Goal: Task Accomplishment & Management: Manage account settings

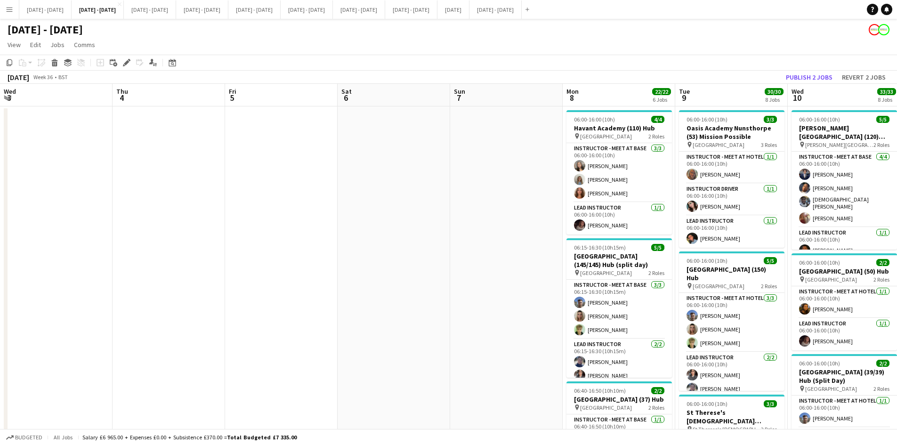
scroll to position [0, 321]
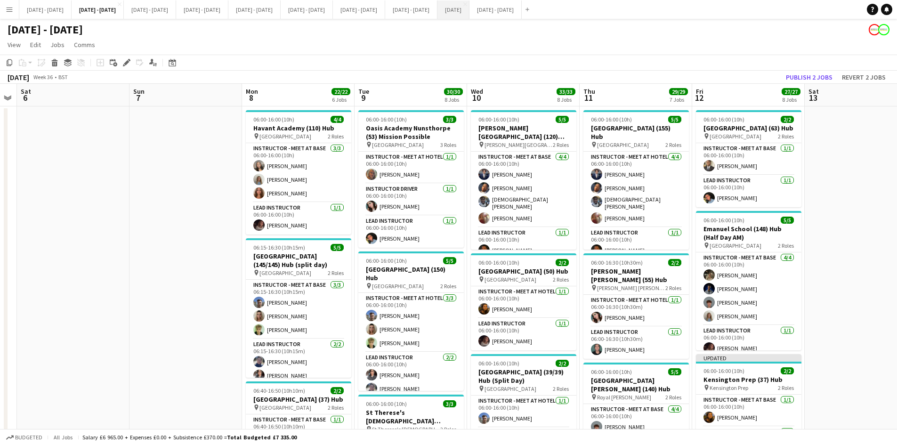
click at [470, 14] on button "[DATE] Close" at bounding box center [453, 9] width 32 height 18
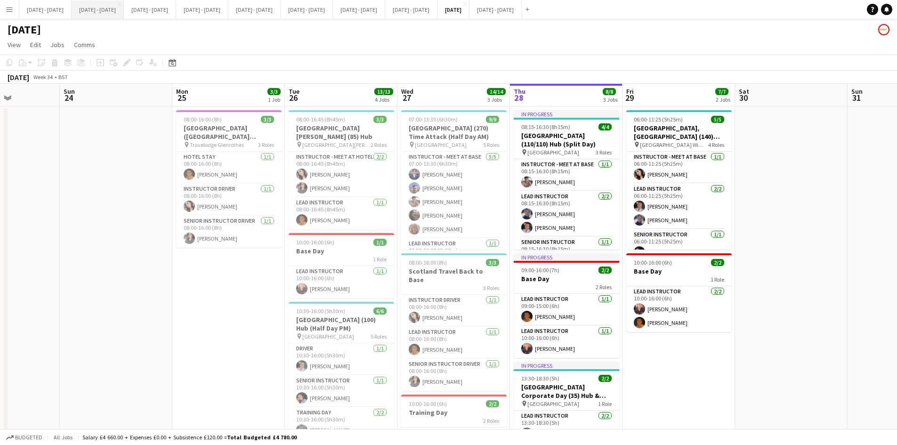
click at [93, 8] on button "[DATE] - [DATE] Close" at bounding box center [98, 9] width 52 height 18
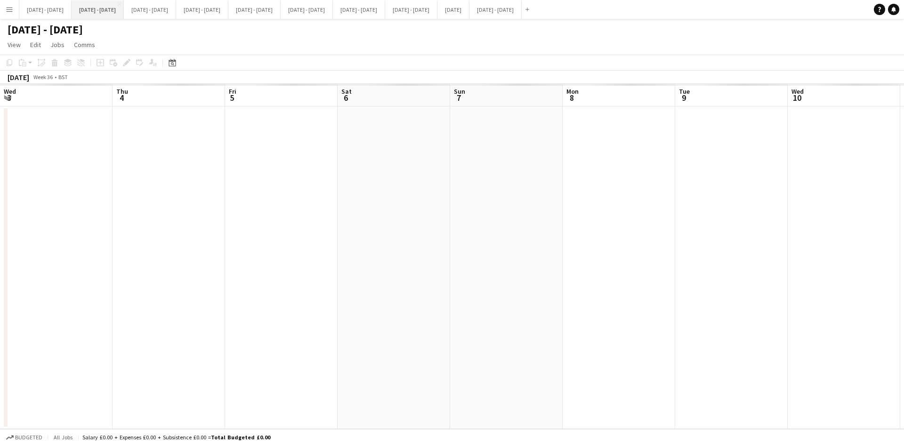
scroll to position [0, 321]
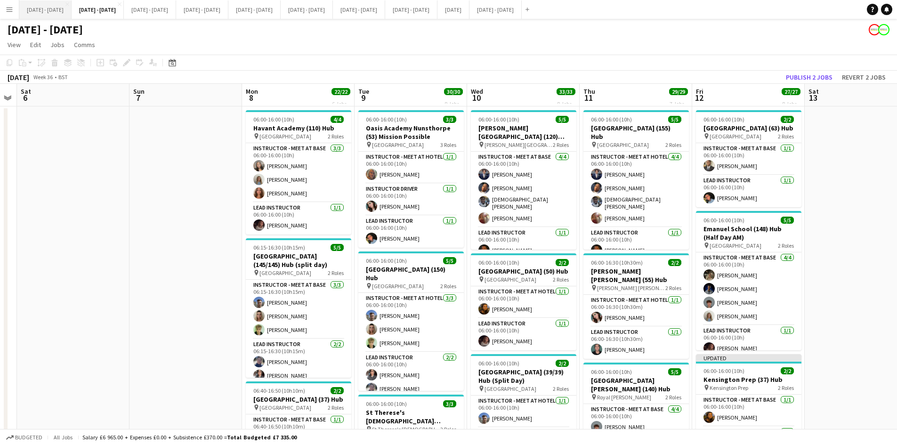
click at [43, 6] on button "[DATE] - [DATE] Close" at bounding box center [45, 9] width 52 height 18
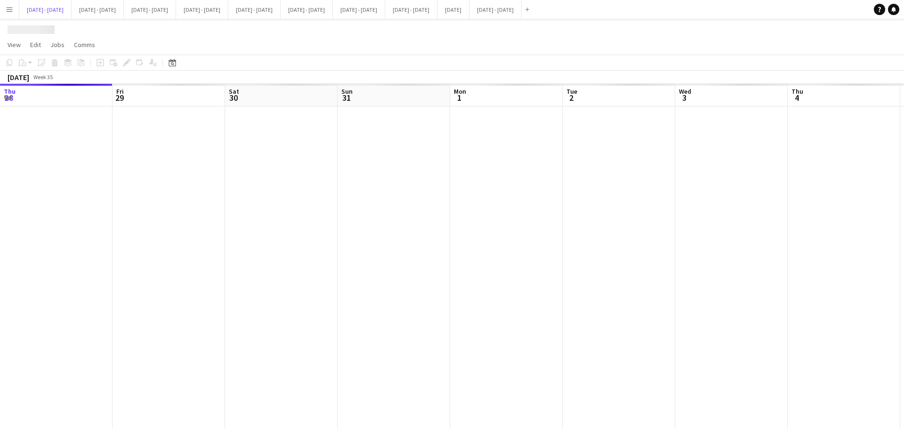
scroll to position [0, 323]
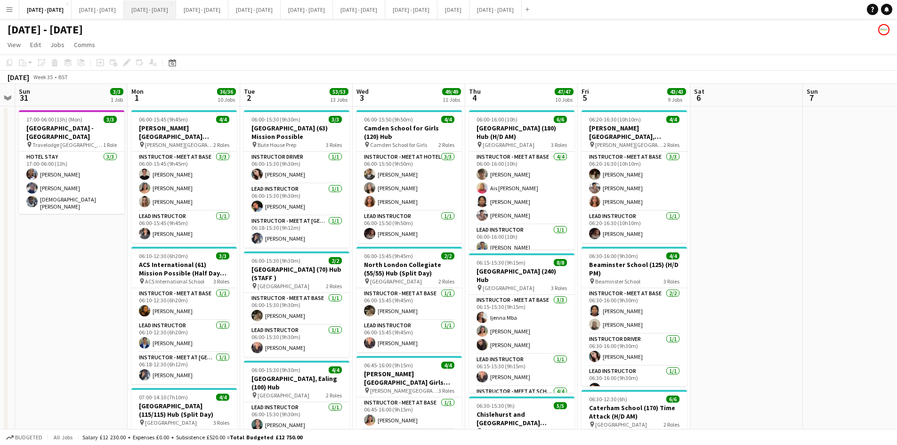
click at [169, 10] on button "[DATE] - [DATE] Close" at bounding box center [150, 9] width 52 height 18
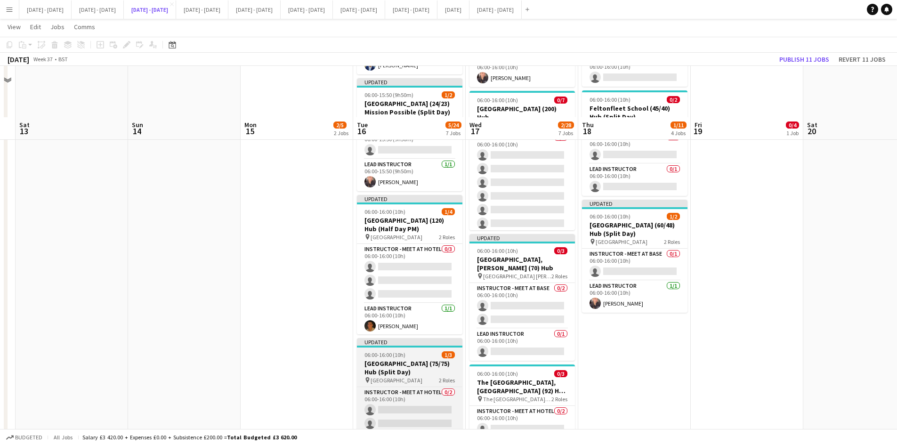
scroll to position [330, 0]
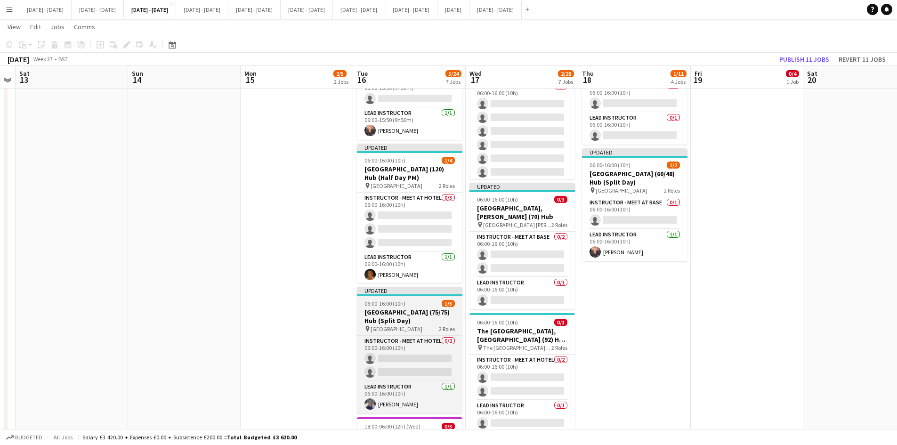
click at [411, 302] on div "06:00-16:00 (10h) 1/3" at bounding box center [409, 303] width 105 height 7
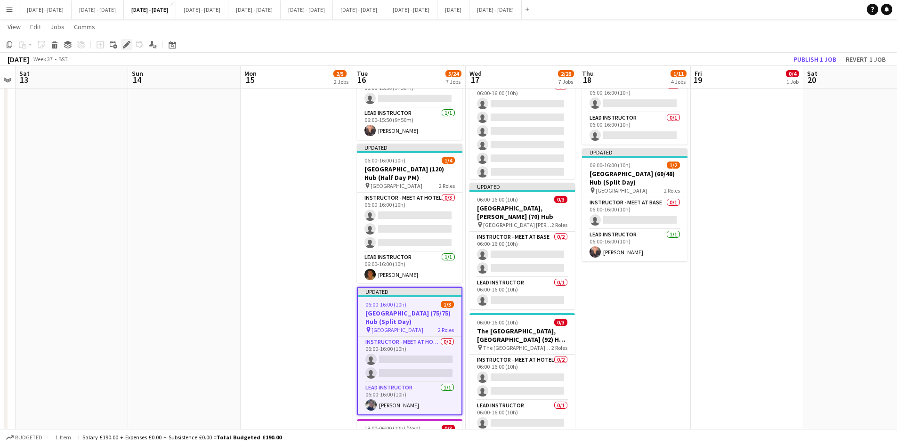
click at [124, 41] on icon "Edit" at bounding box center [127, 45] width 8 height 8
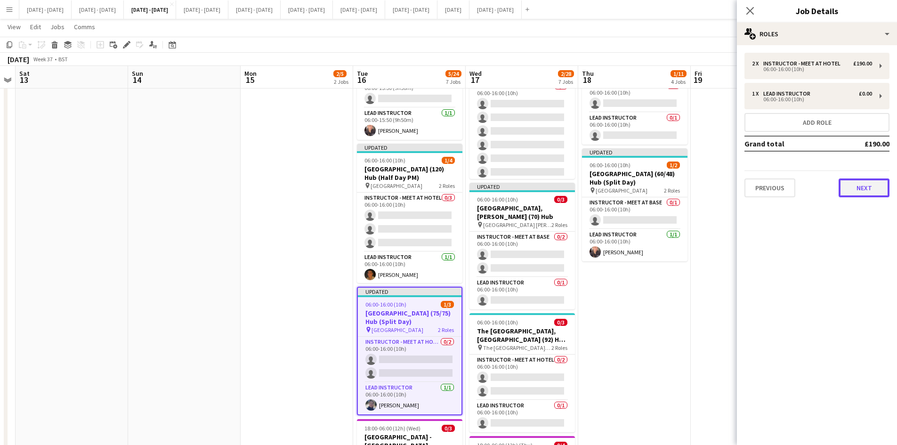
click at [851, 192] on button "Next" at bounding box center [864, 187] width 51 height 19
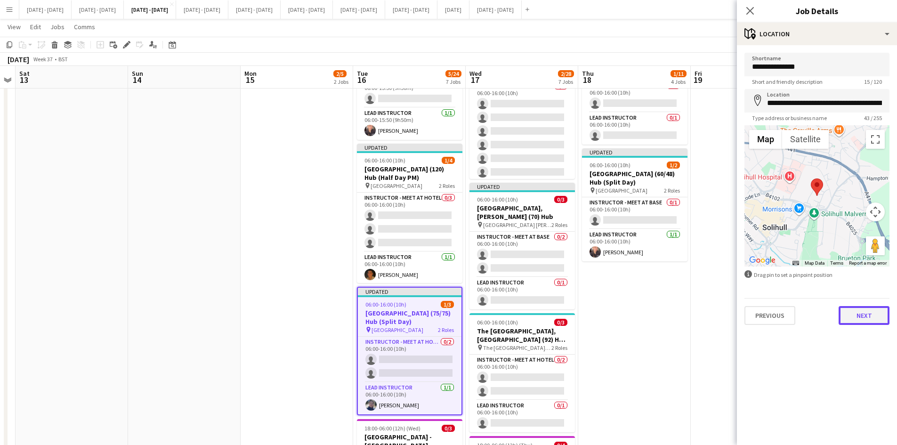
click at [862, 319] on button "Next" at bounding box center [864, 315] width 51 height 19
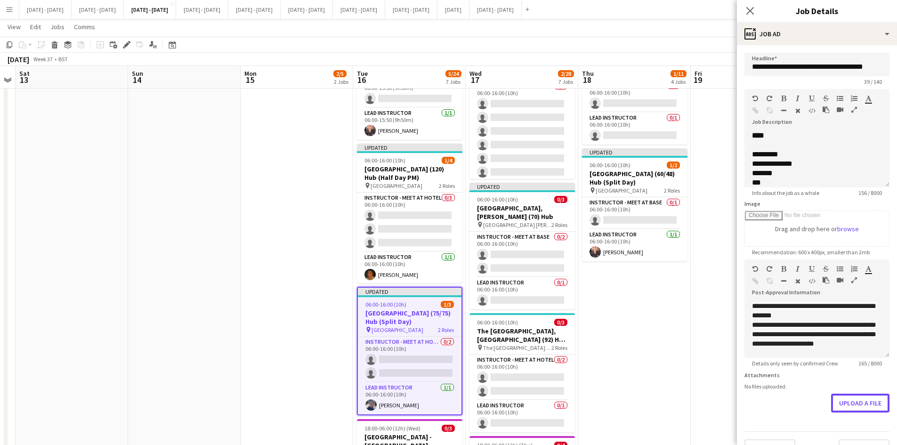
click at [844, 429] on form "**********" at bounding box center [817, 255] width 160 height 405
click at [844, 413] on button "Upload a file" at bounding box center [860, 403] width 58 height 19
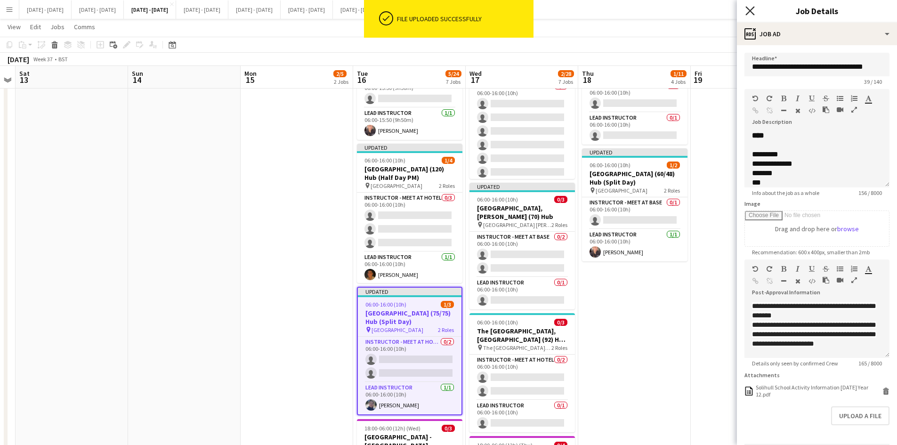
click at [751, 11] on icon at bounding box center [749, 10] width 9 height 9
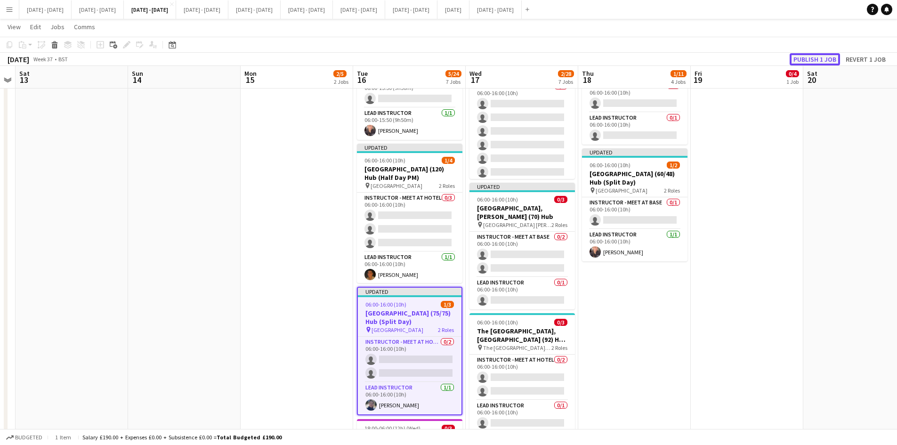
click at [807, 59] on button "Publish 1 job" at bounding box center [815, 59] width 50 height 12
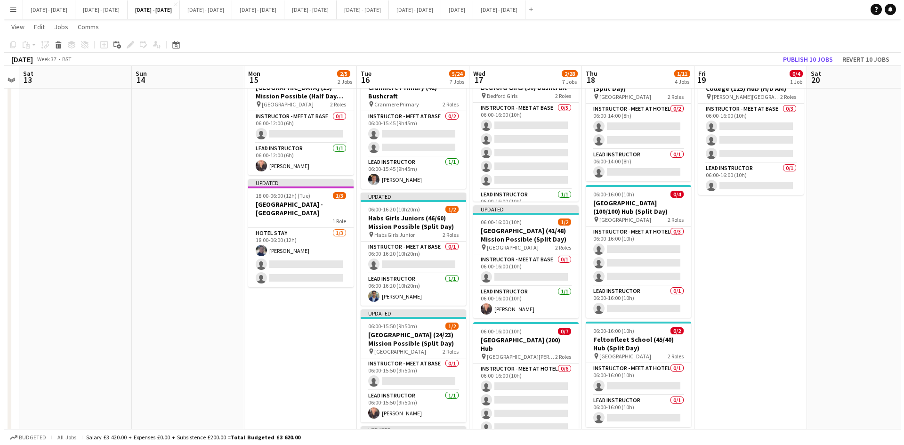
scroll to position [0, 0]
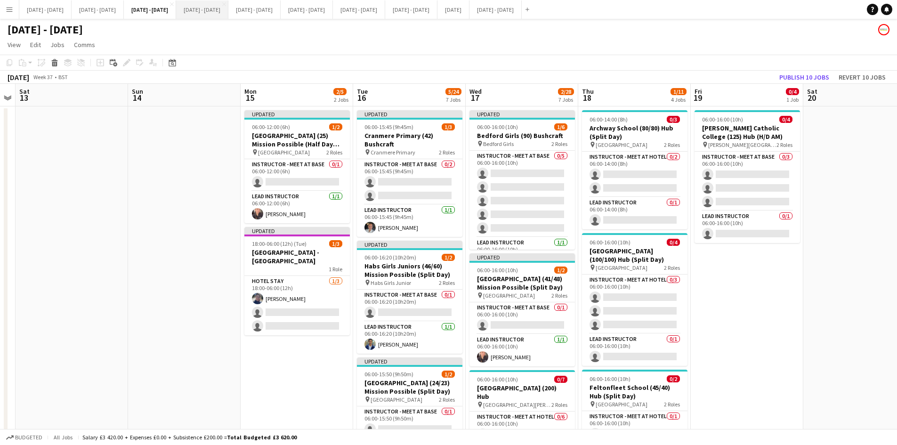
click at [228, 11] on button "[DATE] - [DATE] Close" at bounding box center [202, 9] width 52 height 18
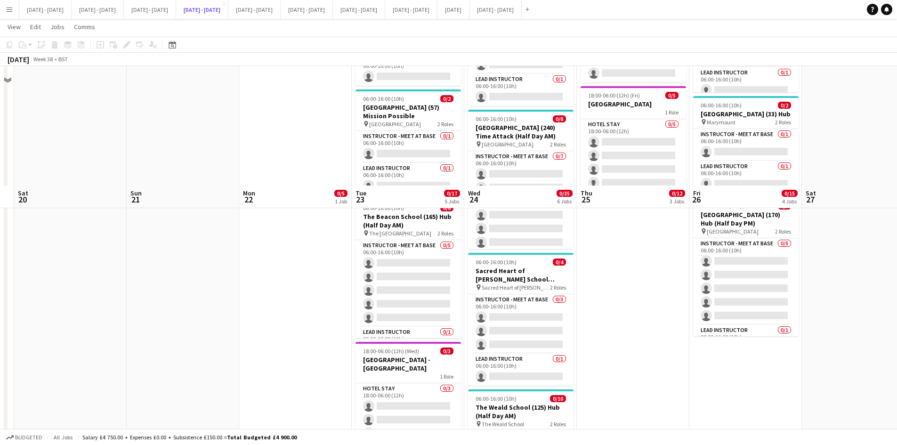
scroll to position [377, 0]
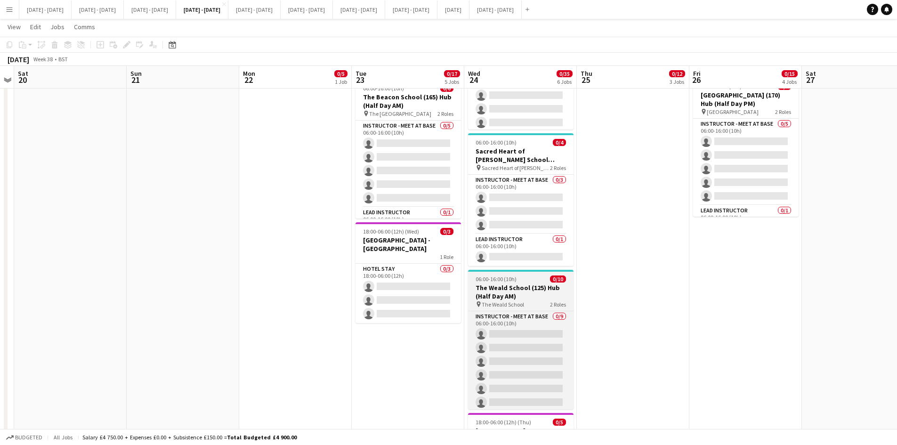
click at [527, 279] on div "06:00-16:00 (10h) 0/10" at bounding box center [520, 278] width 105 height 7
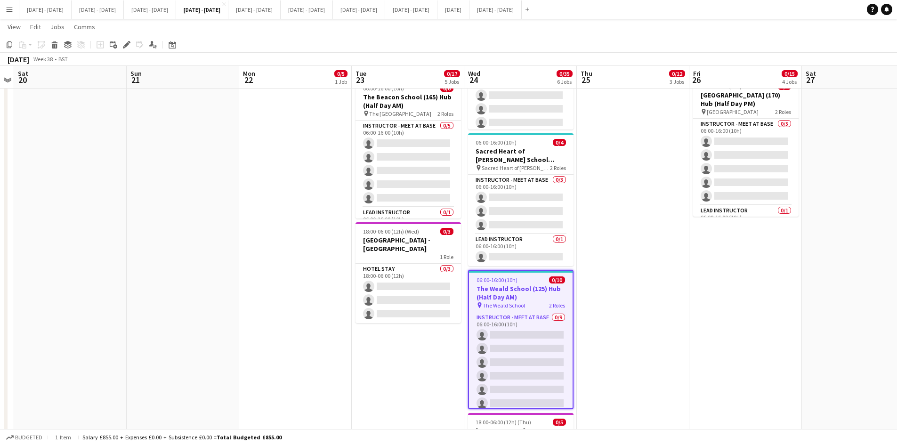
click at [527, 279] on div "06:00-16:00 (10h) 0/10" at bounding box center [521, 279] width 104 height 7
click at [126, 43] on icon "Edit" at bounding box center [127, 45] width 8 height 8
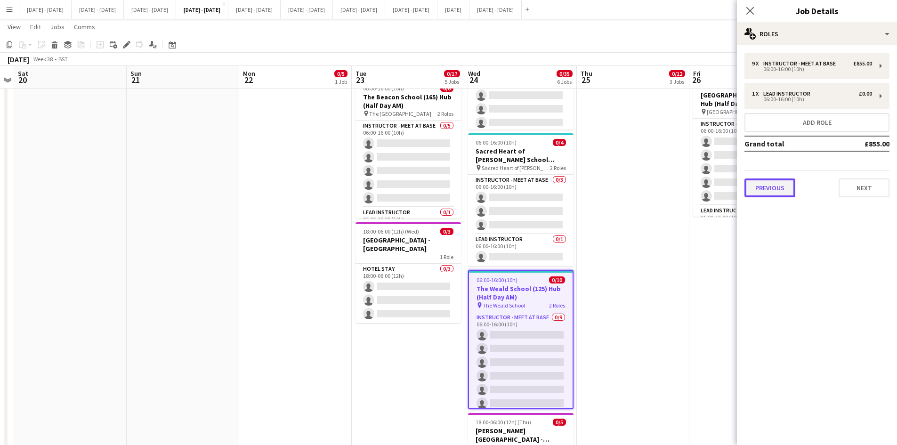
click at [770, 189] on button "Previous" at bounding box center [770, 187] width 51 height 19
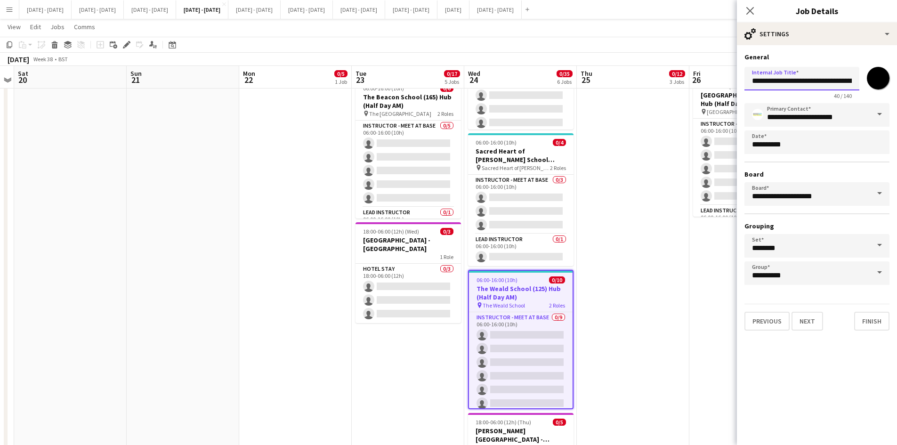
click at [823, 78] on input "**********" at bounding box center [802, 79] width 115 height 24
type input "**********"
click at [817, 324] on button "Next" at bounding box center [808, 321] width 32 height 19
type input "**********"
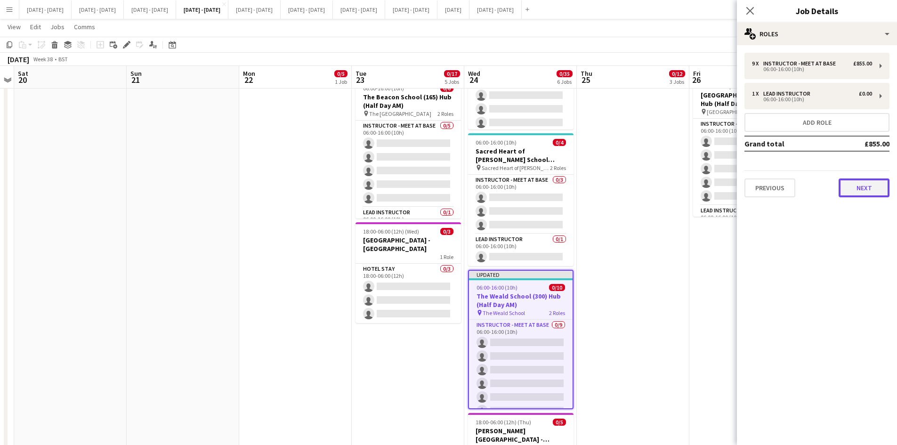
click at [858, 187] on button "Next" at bounding box center [864, 187] width 51 height 19
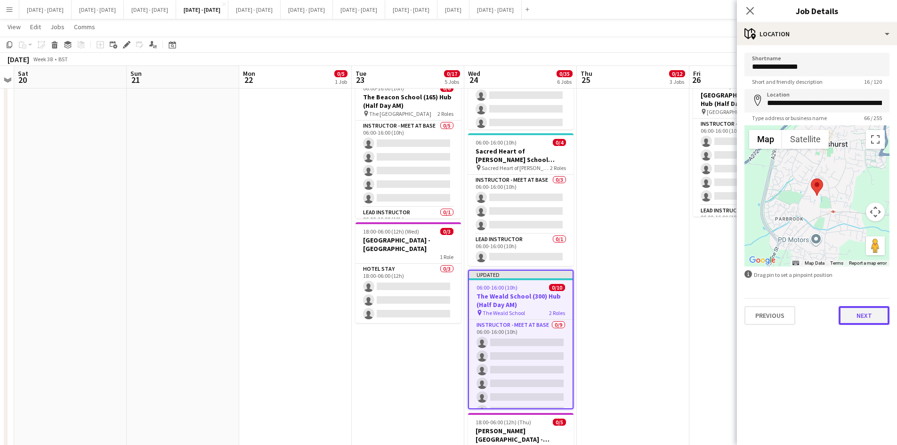
click at [866, 317] on button "Next" at bounding box center [864, 315] width 51 height 19
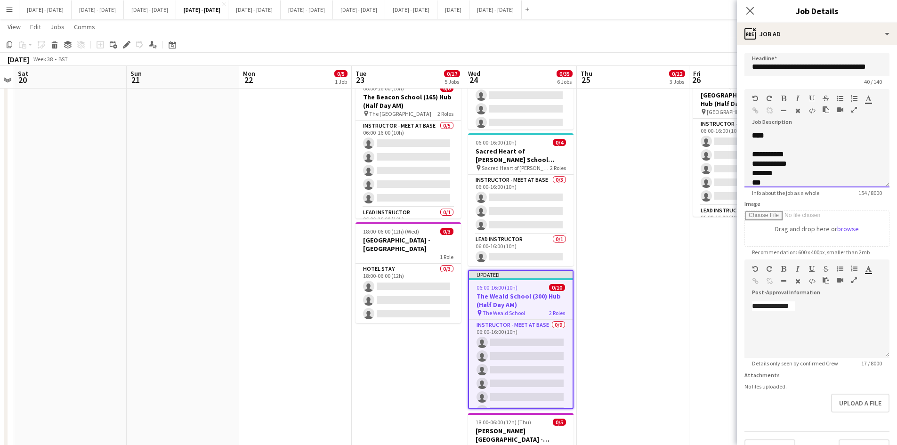
click at [762, 167] on span "**********" at bounding box center [769, 163] width 35 height 7
click at [748, 10] on icon "Close pop-in" at bounding box center [749, 10] width 9 height 9
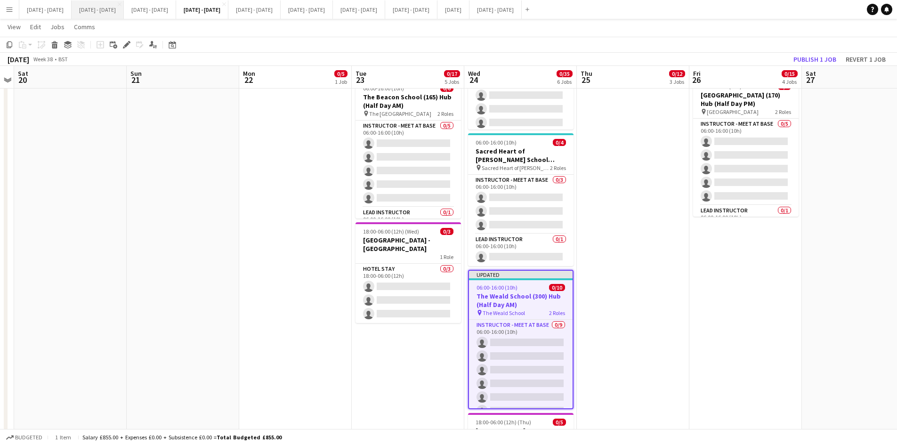
click at [91, 9] on button "[DATE] - [DATE] Close" at bounding box center [98, 9] width 52 height 18
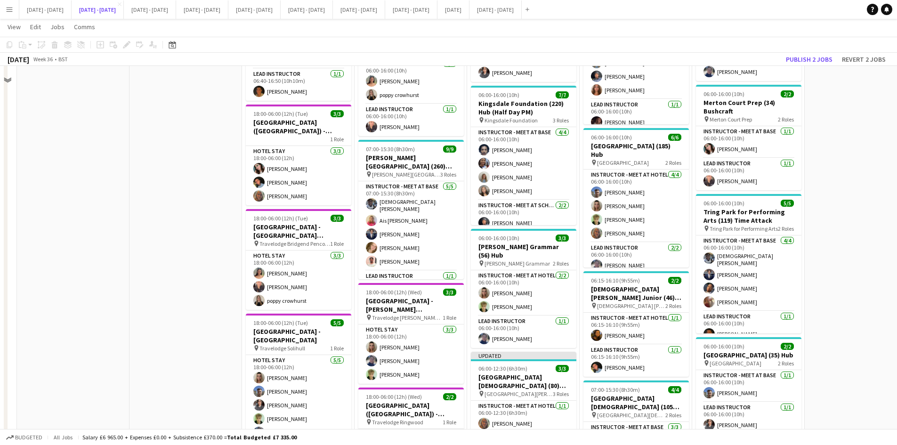
scroll to position [235, 0]
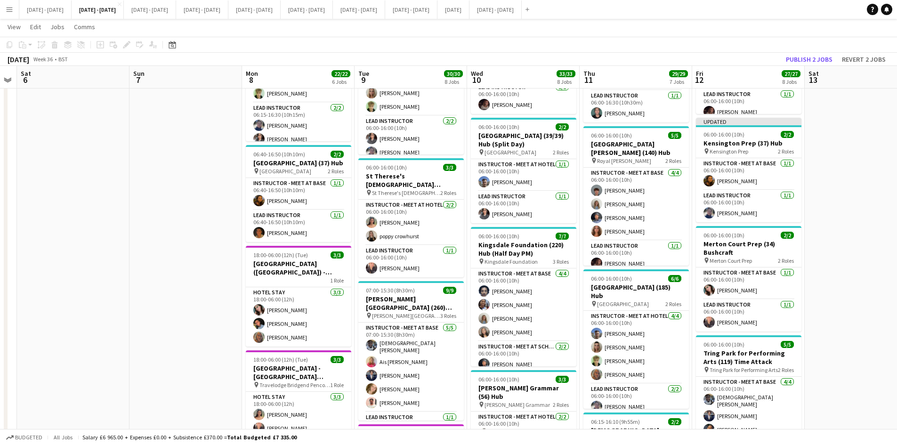
click at [8, 8] on app-icon "Menu" at bounding box center [10, 10] width 8 height 8
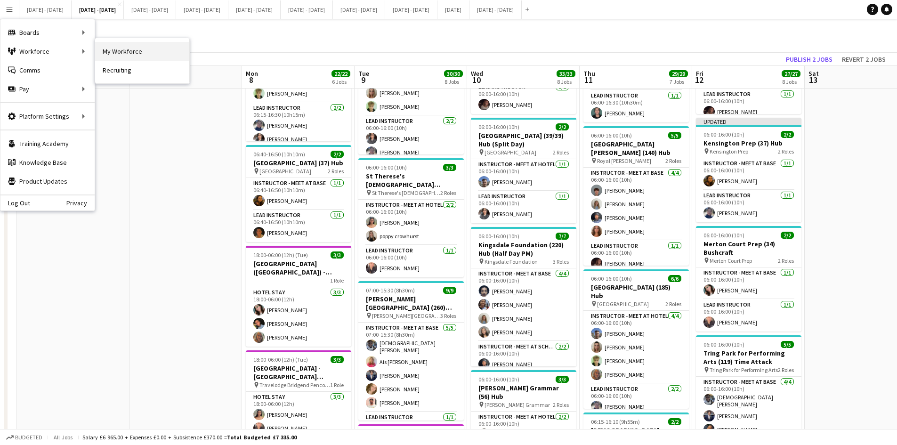
click at [110, 49] on link "My Workforce" at bounding box center [142, 51] width 94 height 19
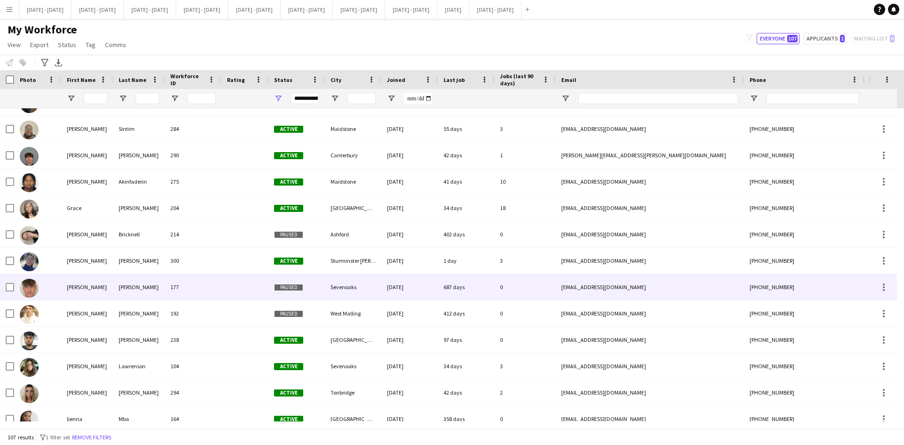
scroll to position [989, 0]
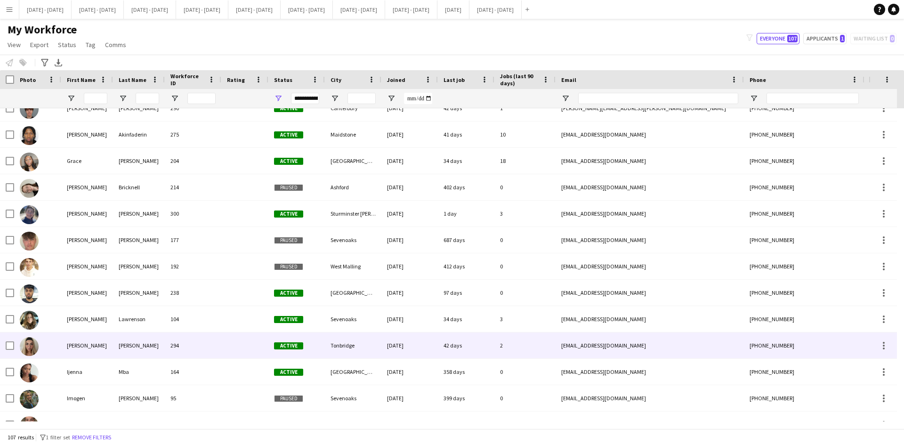
click at [75, 344] on div "[PERSON_NAME]" at bounding box center [87, 345] width 52 height 26
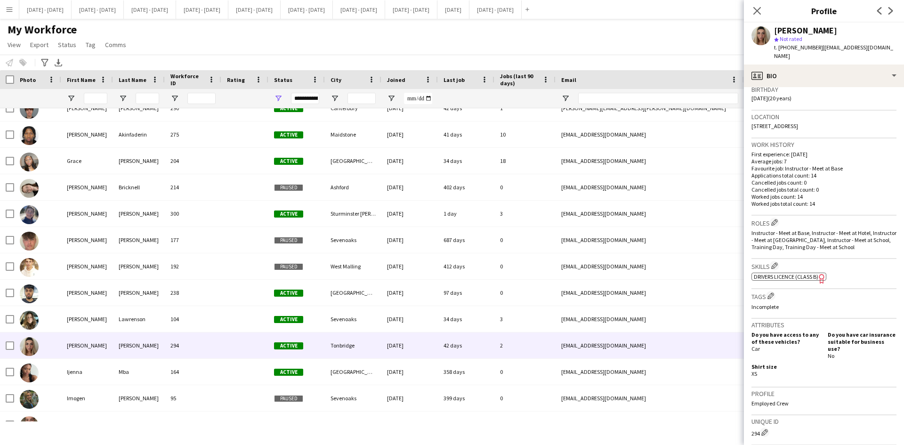
scroll to position [188, 0]
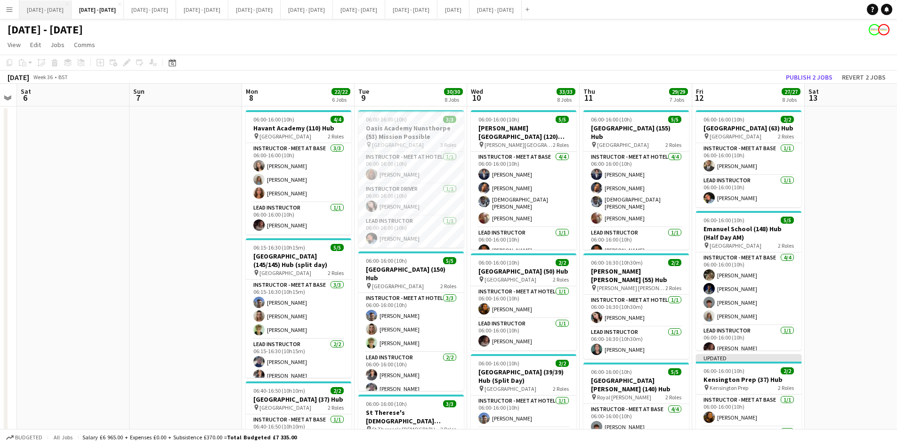
click at [52, 8] on button "[DATE] - [DATE] Close" at bounding box center [45, 9] width 52 height 18
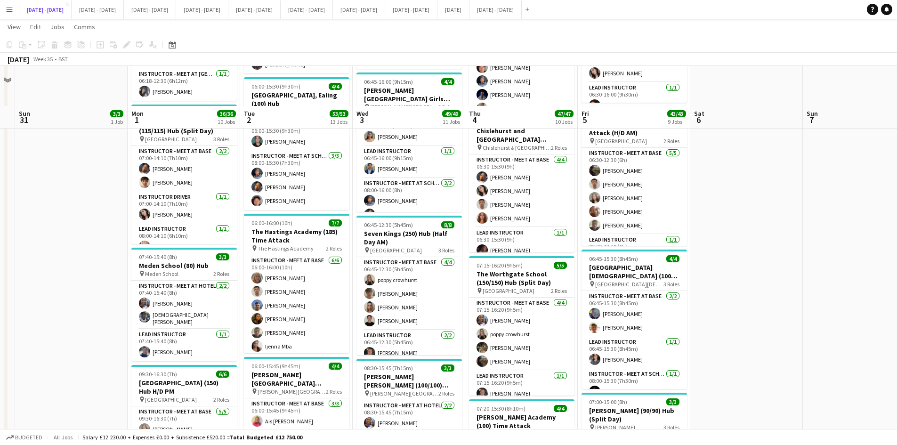
scroll to position [424, 0]
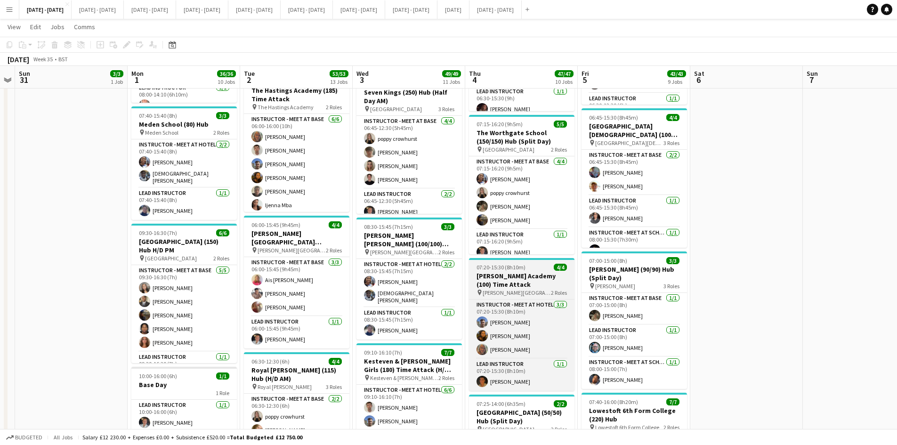
click at [534, 267] on div "07:20-15:30 (8h10m) 4/4" at bounding box center [521, 267] width 105 height 7
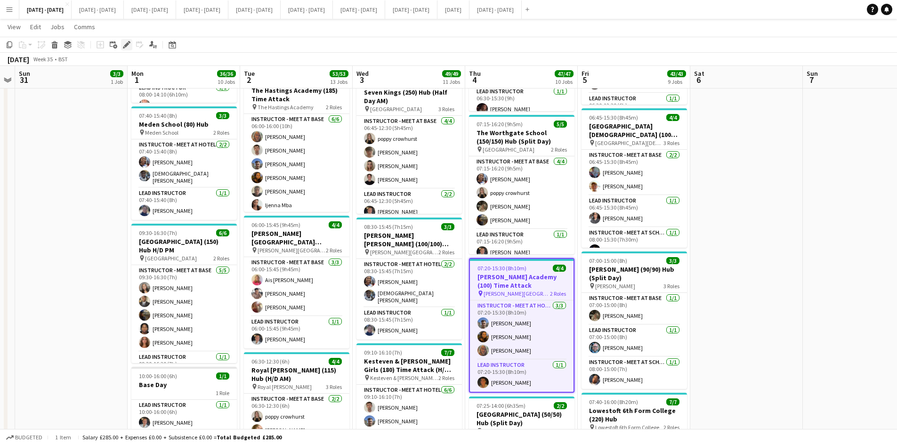
click at [128, 42] on icon "Edit" at bounding box center [127, 45] width 8 height 8
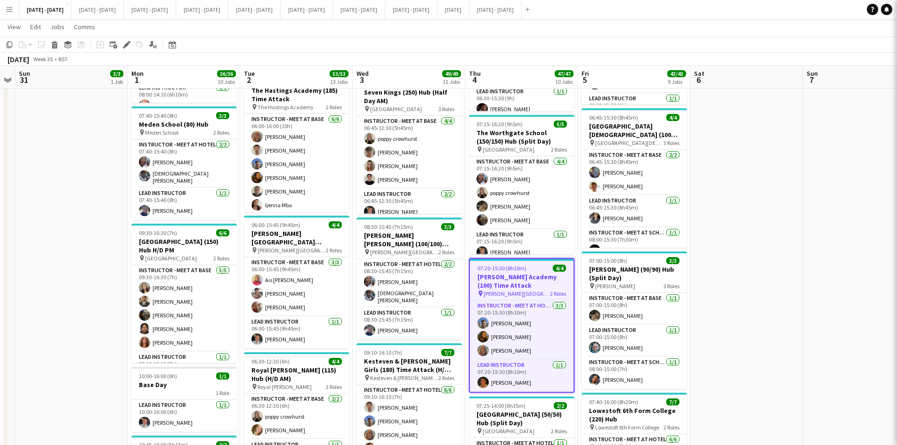
type input "**********"
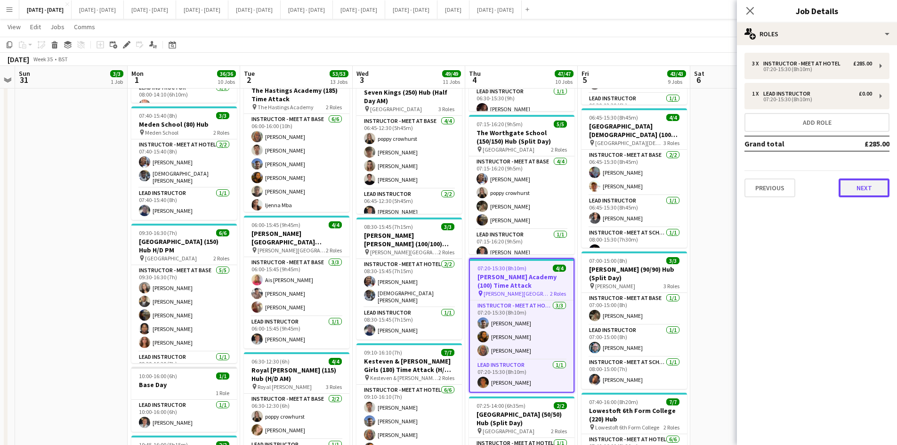
click at [851, 184] on button "Next" at bounding box center [864, 187] width 51 height 19
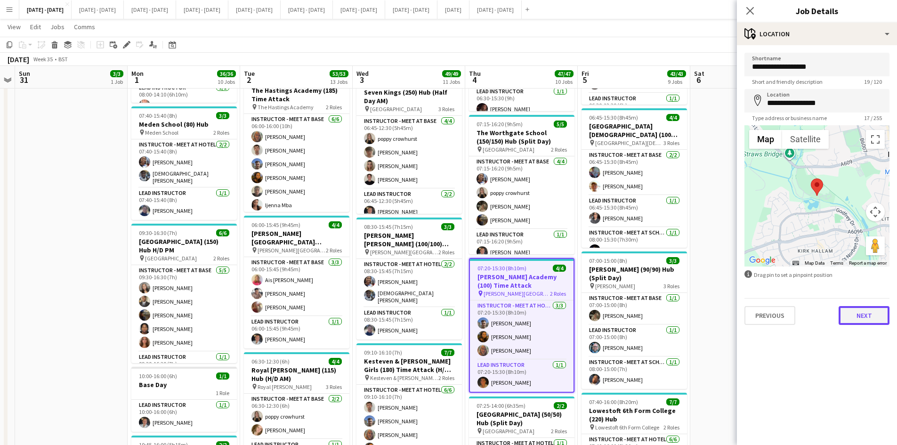
click at [865, 317] on button "Next" at bounding box center [864, 315] width 51 height 19
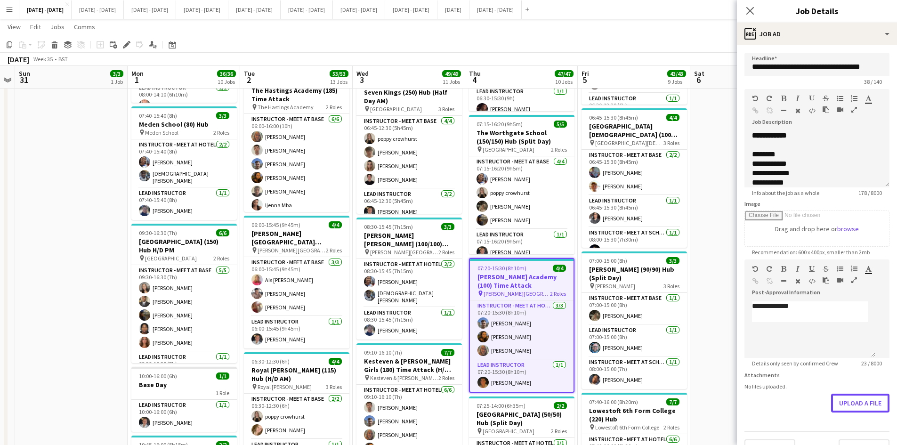
click at [833, 432] on form "**********" at bounding box center [817, 255] width 160 height 405
click at [844, 403] on button "Upload a file" at bounding box center [860, 403] width 58 height 19
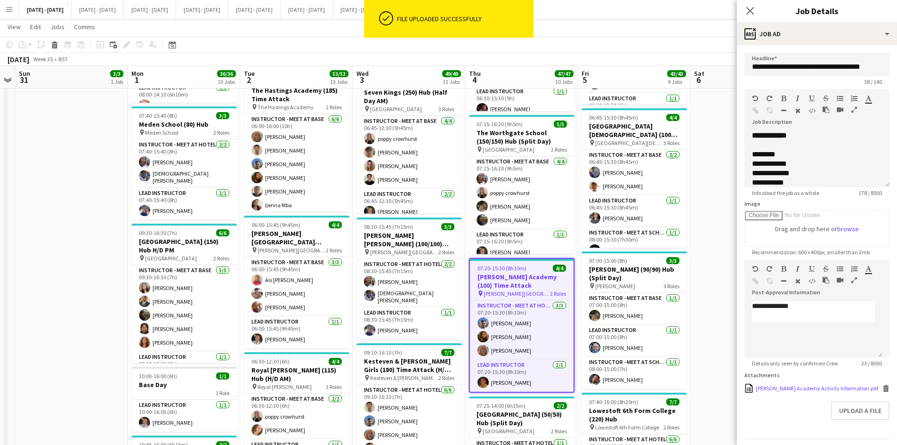
click at [783, 387] on div "[PERSON_NAME] Academy Activity Information.pdf" at bounding box center [817, 388] width 122 height 7
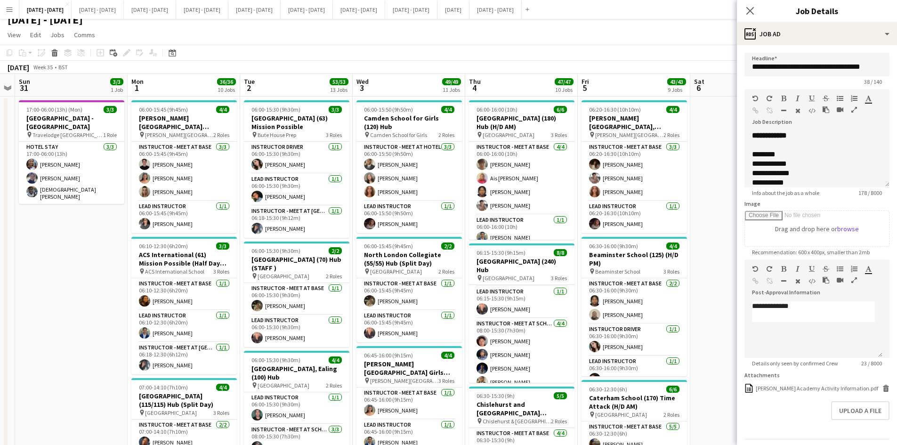
scroll to position [0, 0]
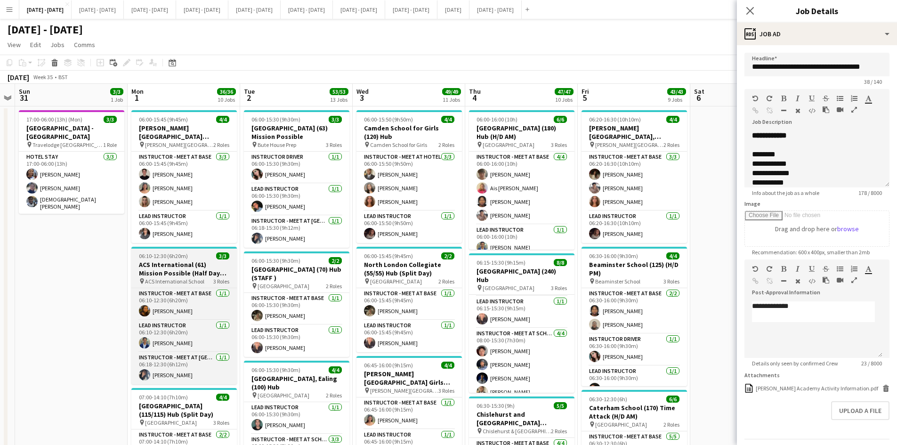
click at [189, 252] on div "06:10-12:30 (6h20m) 3/3" at bounding box center [183, 255] width 105 height 7
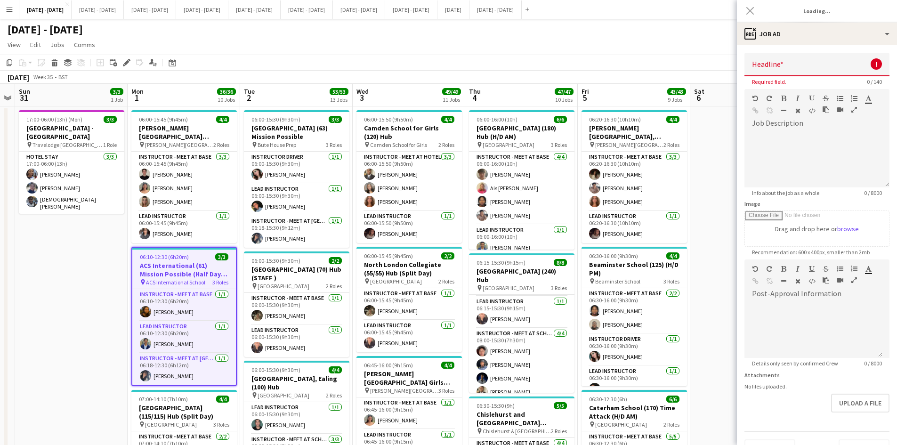
type input "**********"
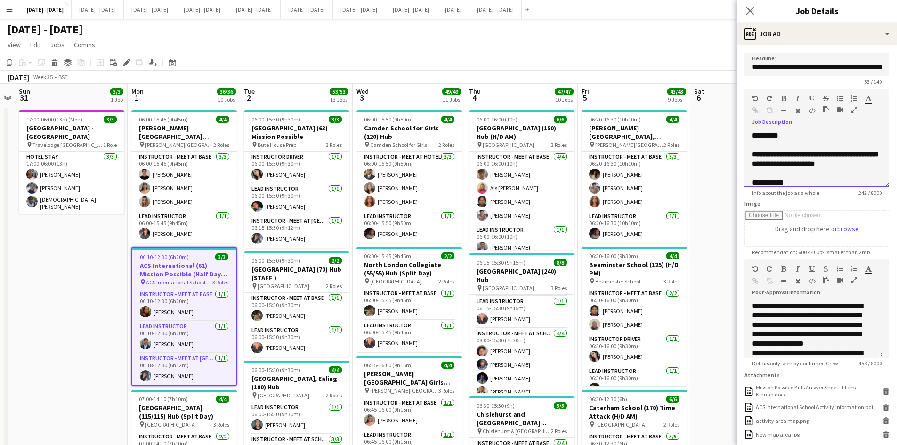
scroll to position [19, 0]
click at [778, 154] on div "**********" at bounding box center [813, 192] width 123 height 122
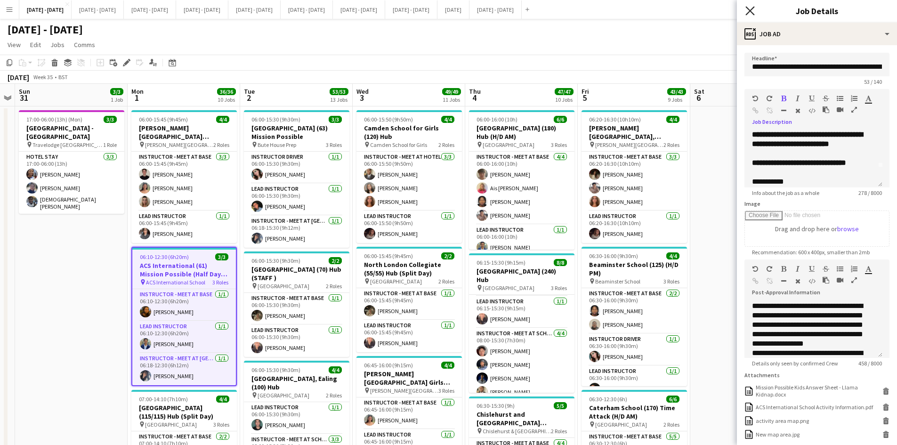
click at [748, 9] on icon at bounding box center [749, 10] width 9 height 9
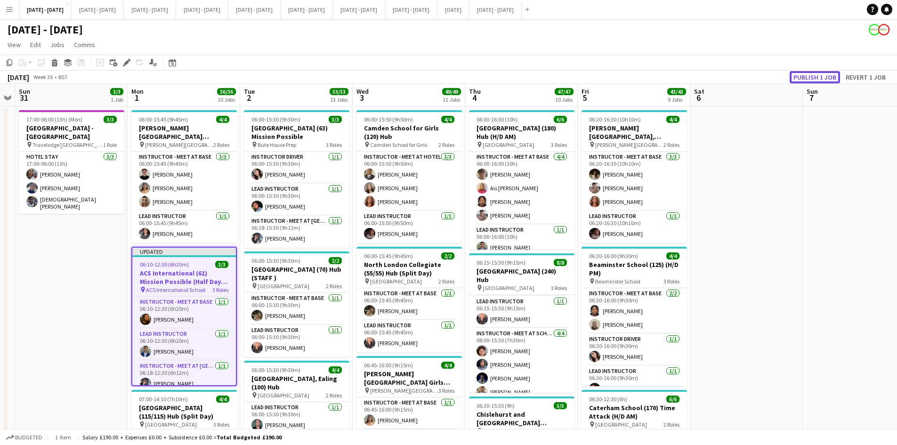
click at [798, 77] on button "Publish 1 job" at bounding box center [815, 77] width 50 height 12
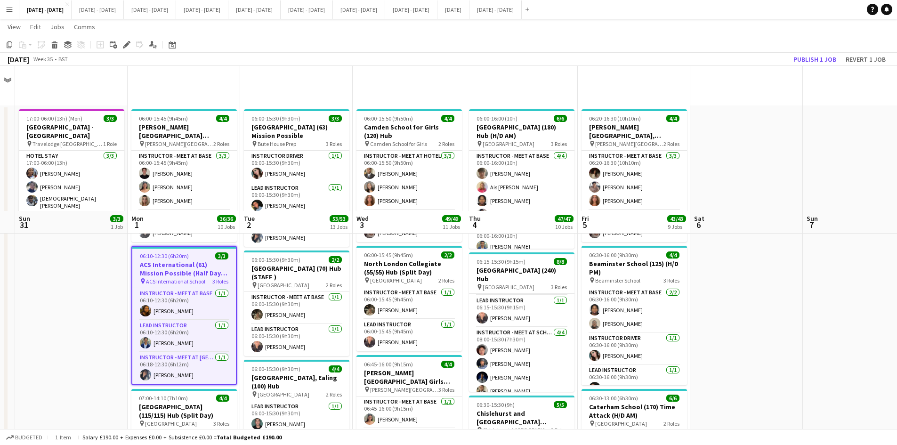
scroll to position [235, 0]
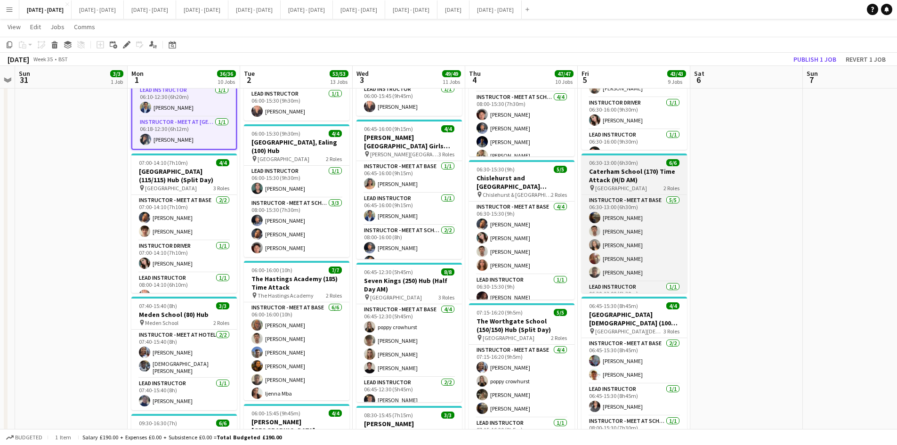
click at [641, 160] on div "06:30-13:00 (6h30m) 6/6" at bounding box center [634, 162] width 105 height 7
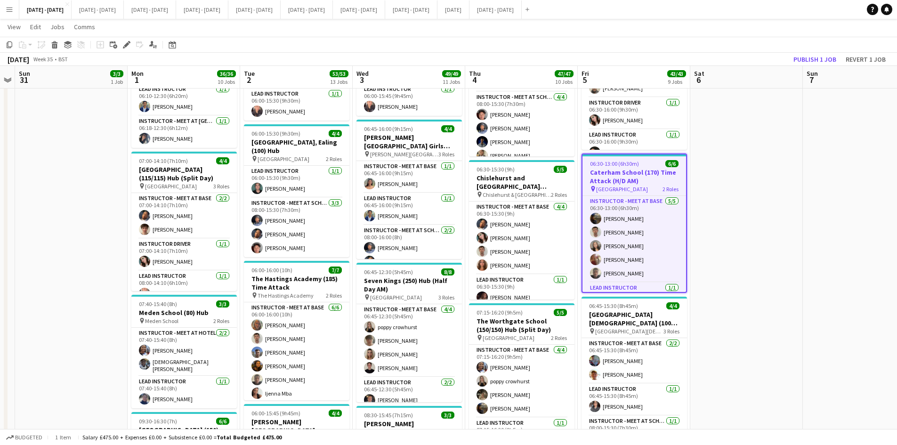
click at [641, 160] on div "06:30-13:00 (6h30m) 6/6" at bounding box center [635, 163] width 104 height 7
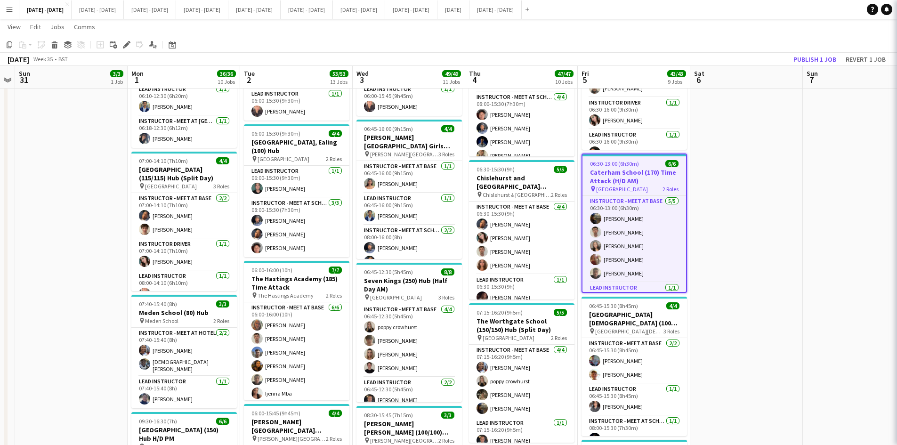
type input "**********"
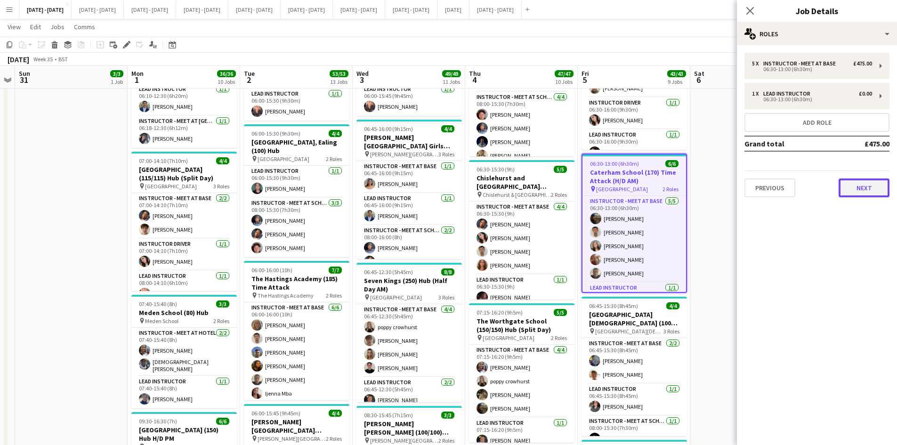
click at [859, 186] on button "Next" at bounding box center [864, 187] width 51 height 19
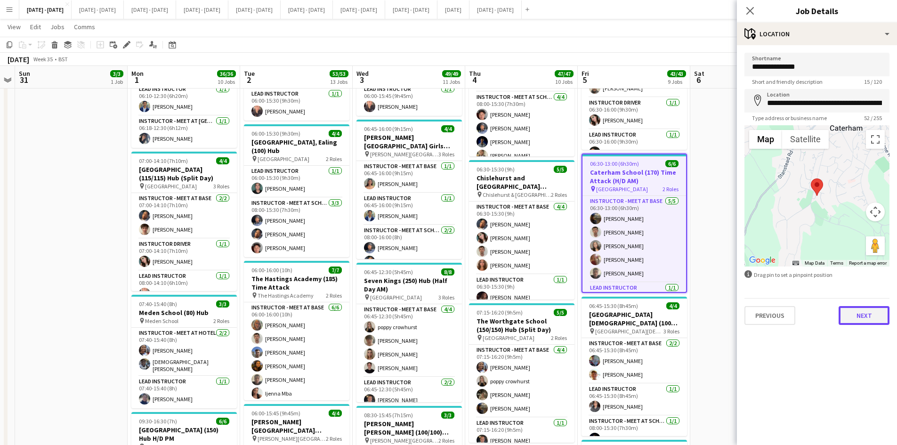
click at [853, 316] on button "Next" at bounding box center [864, 315] width 51 height 19
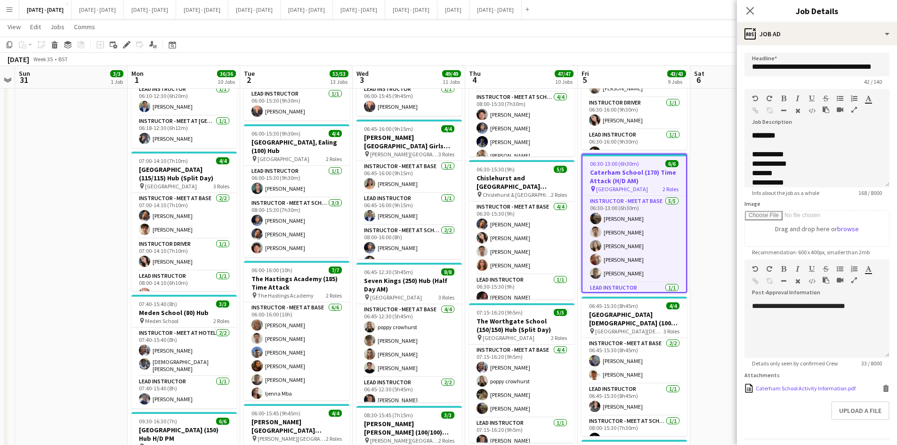
click at [883, 392] on icon "Delete" at bounding box center [886, 388] width 7 height 7
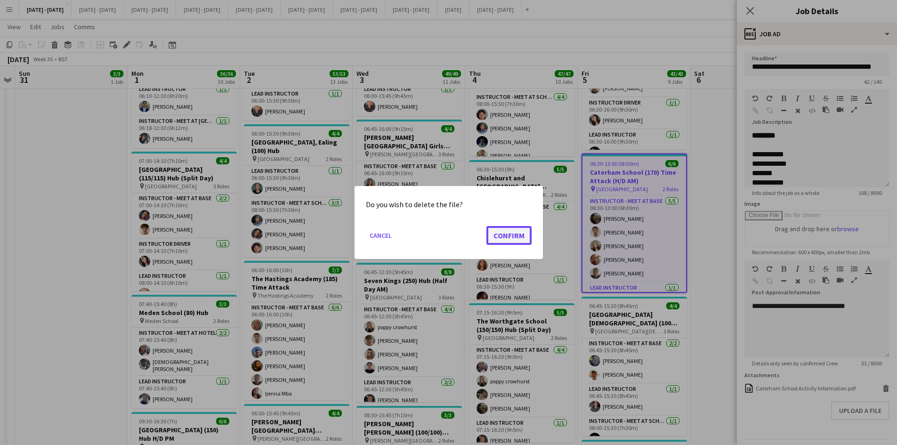
click at [511, 237] on button "Confirm" at bounding box center [508, 235] width 45 height 19
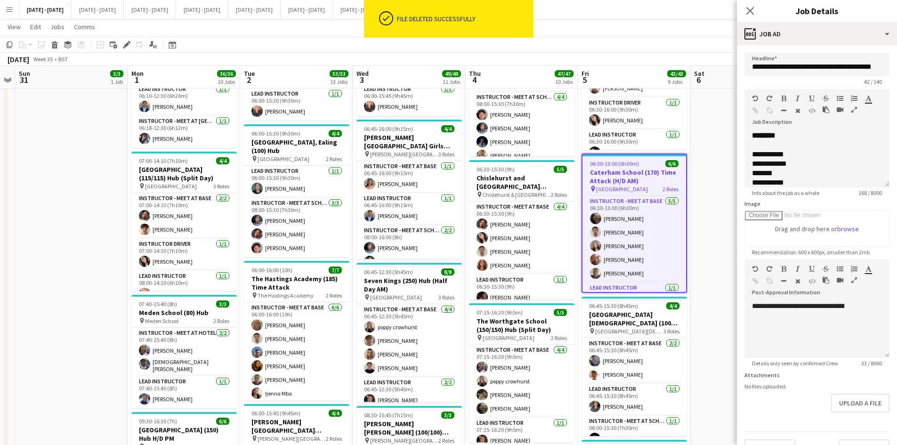
scroll to position [21, 0]
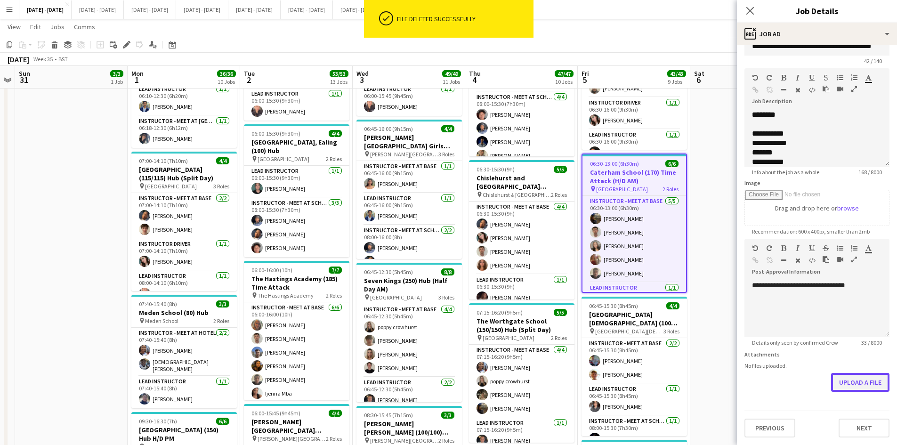
click at [849, 378] on button "Upload a file" at bounding box center [860, 382] width 58 height 19
click at [855, 437] on button "Next" at bounding box center [864, 435] width 51 height 19
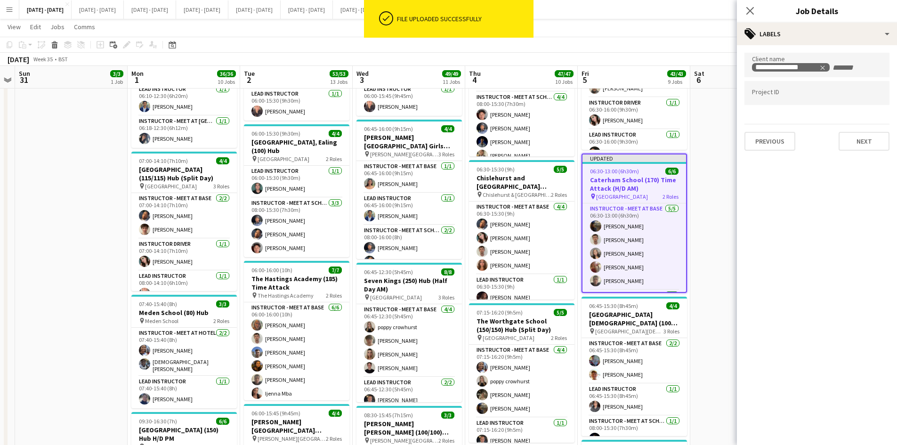
scroll to position [0, 0]
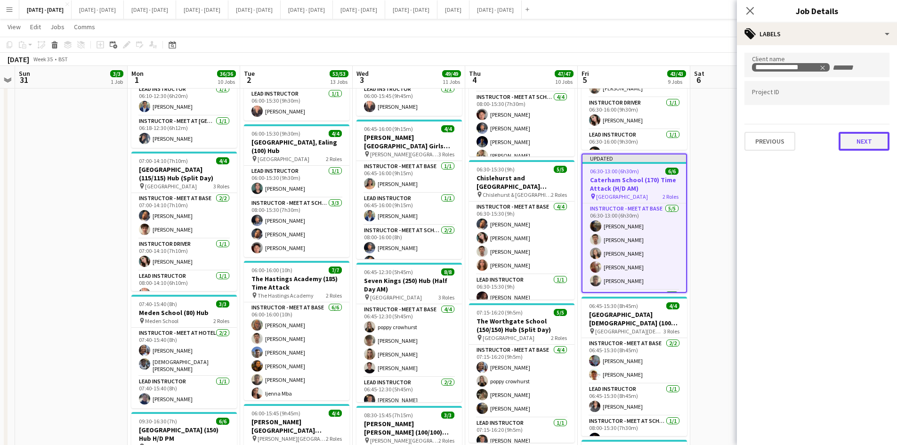
click at [854, 137] on button "Next" at bounding box center [864, 141] width 51 height 19
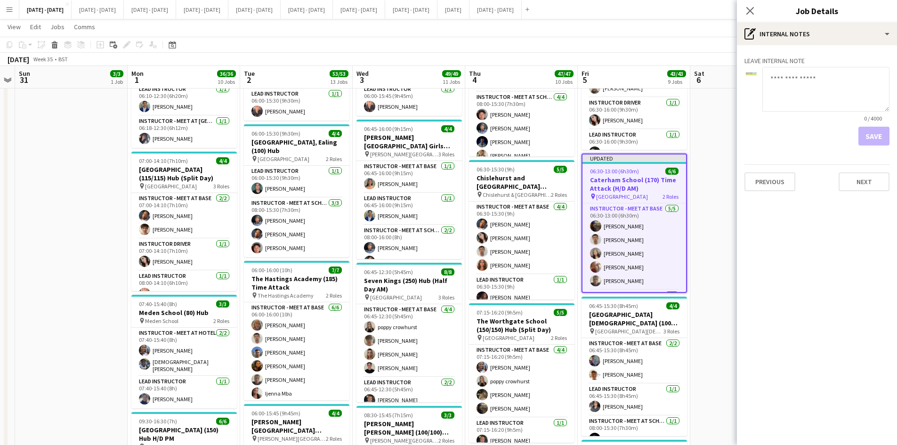
click at [777, 72] on textarea at bounding box center [825, 89] width 127 height 45
type textarea "**********"
click at [876, 135] on button "Save" at bounding box center [874, 136] width 31 height 19
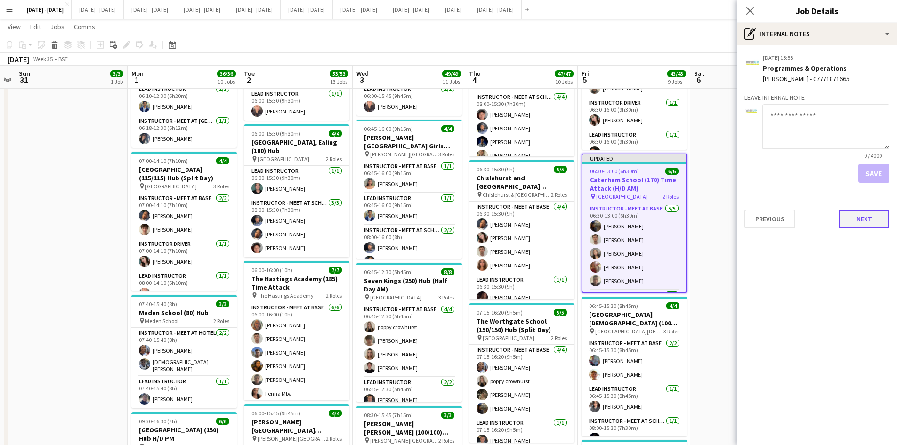
click at [862, 219] on button "Next" at bounding box center [864, 219] width 51 height 19
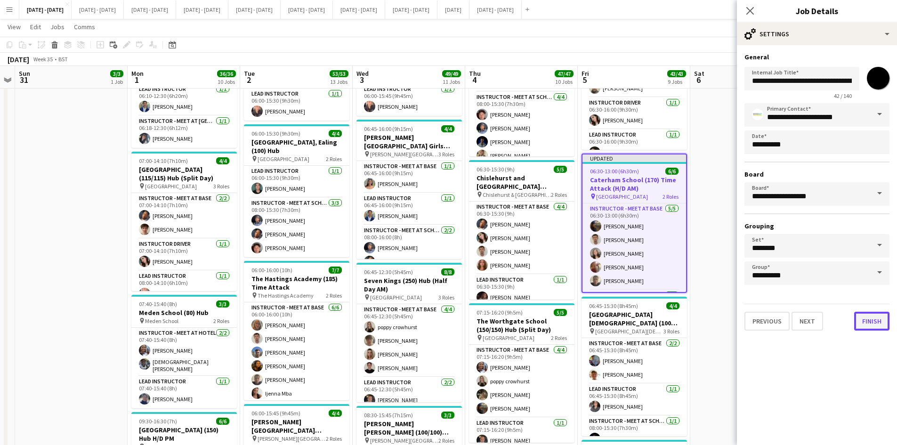
click at [863, 320] on button "Finish" at bounding box center [871, 321] width 35 height 19
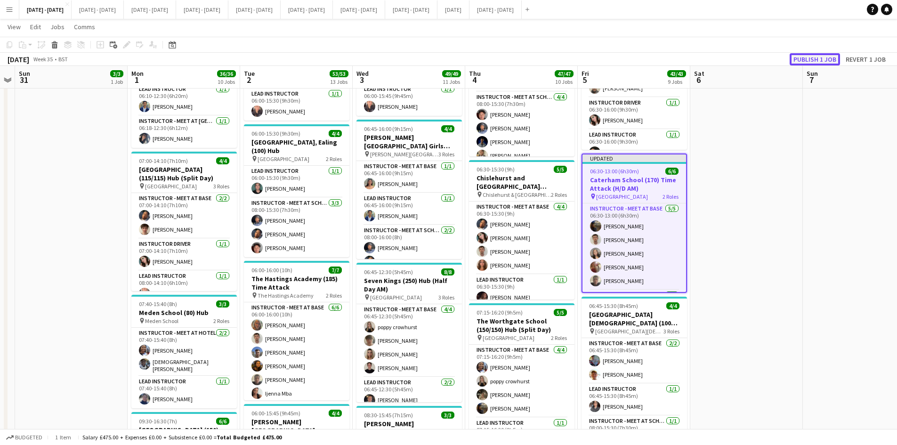
click at [802, 58] on button "Publish 1 job" at bounding box center [815, 59] width 50 height 12
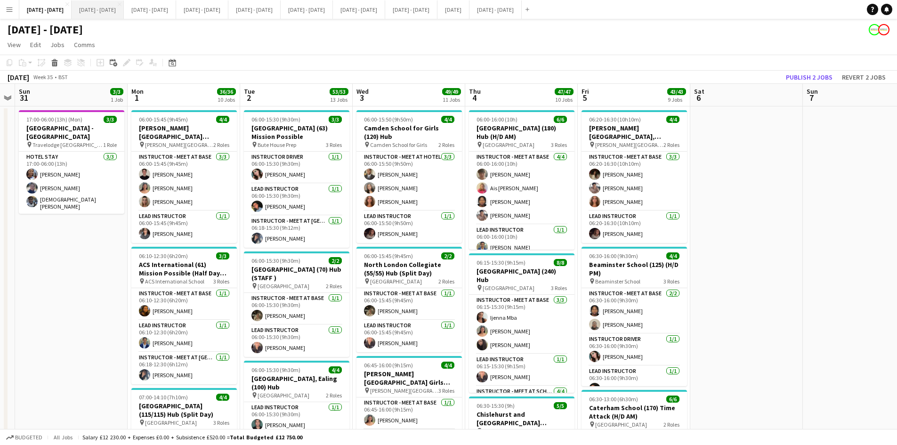
click at [116, 12] on button "[DATE] - [DATE] Close" at bounding box center [98, 9] width 52 height 18
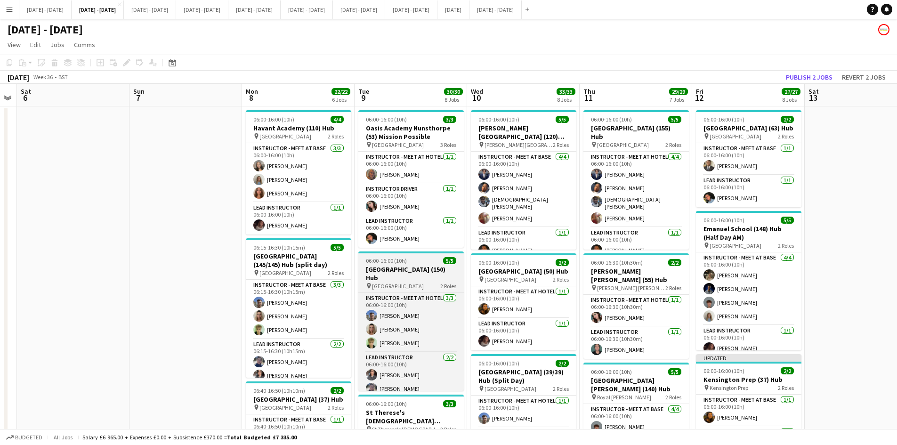
click at [423, 260] on div "06:00-16:00 (10h) 5/5" at bounding box center [410, 260] width 105 height 7
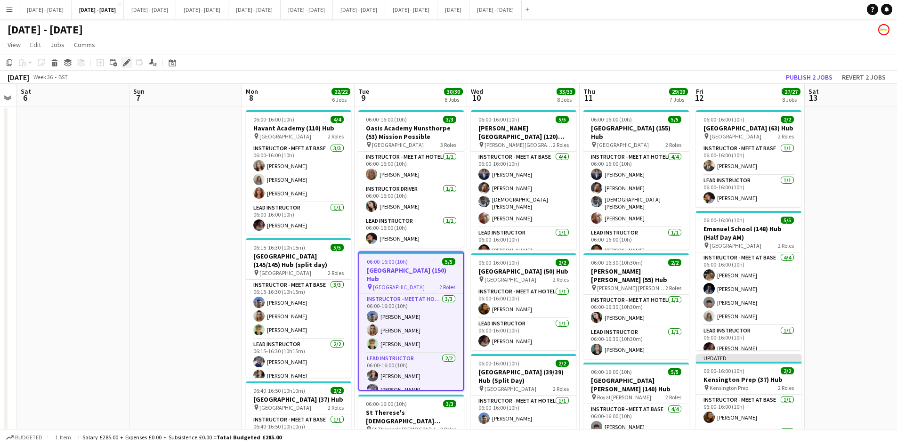
click at [126, 61] on icon "Edit" at bounding box center [127, 63] width 8 height 8
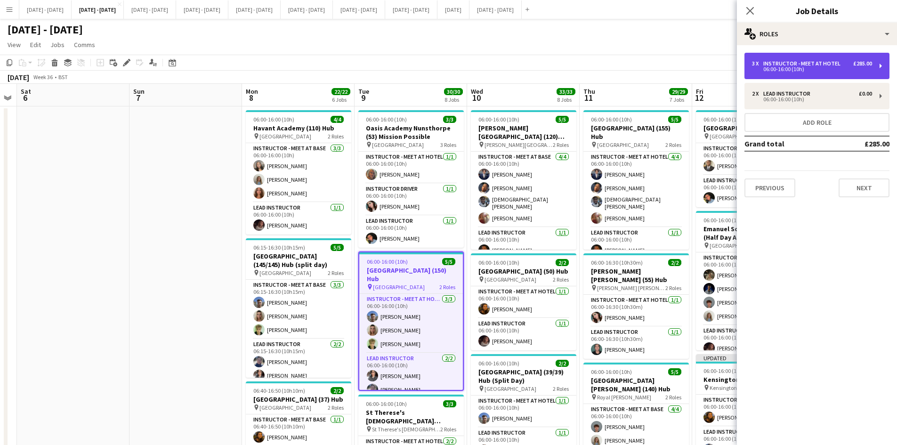
click at [785, 64] on div "Instructor - Meet at Hotel" at bounding box center [803, 63] width 81 height 7
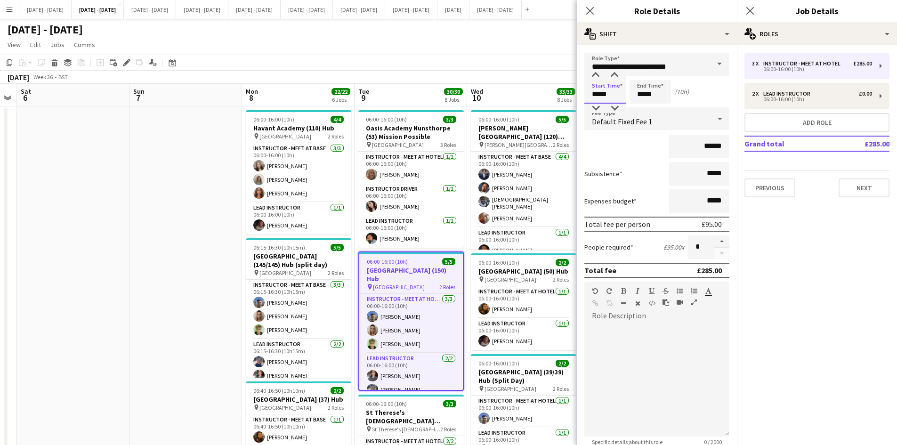
drag, startPoint x: 615, startPoint y: 94, endPoint x: 582, endPoint y: 103, distance: 34.2
click at [582, 103] on form "**********" at bounding box center [657, 298] width 160 height 491
type input "*****"
click at [590, 14] on icon "Close pop-in" at bounding box center [589, 10] width 9 height 9
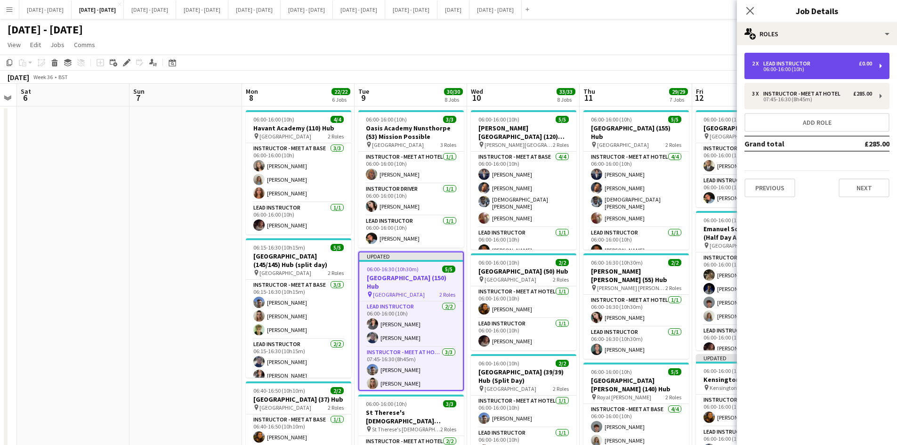
click at [764, 67] on div "06:00-16:00 (10h)" at bounding box center [812, 69] width 120 height 5
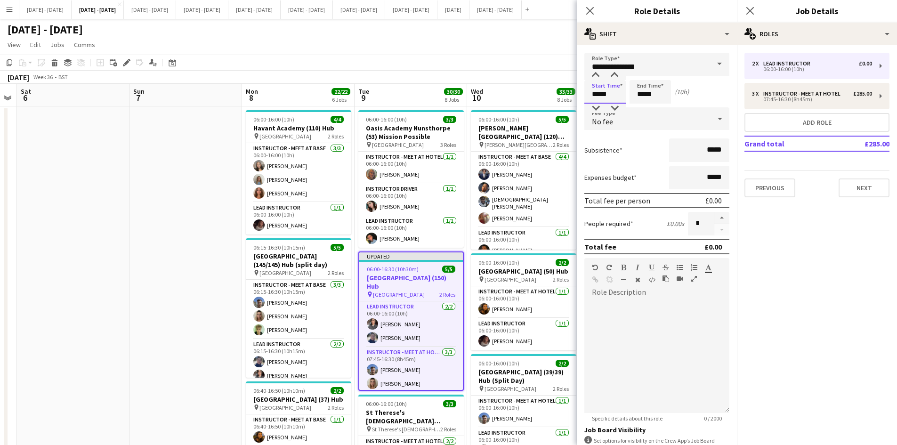
drag, startPoint x: 612, startPoint y: 91, endPoint x: 587, endPoint y: 99, distance: 26.5
click at [587, 99] on input "*****" at bounding box center [604, 92] width 41 height 24
type input "*****"
click at [657, 93] on input "*****" at bounding box center [650, 92] width 41 height 24
type input "*****"
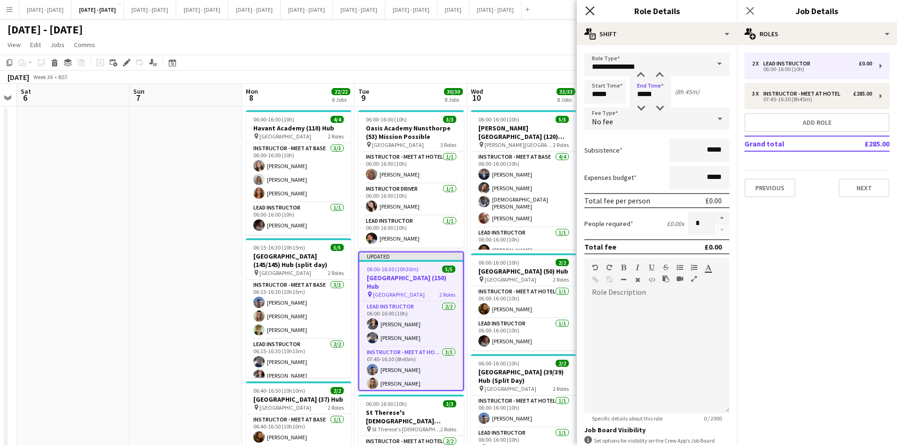
click at [591, 9] on icon at bounding box center [589, 10] width 9 height 9
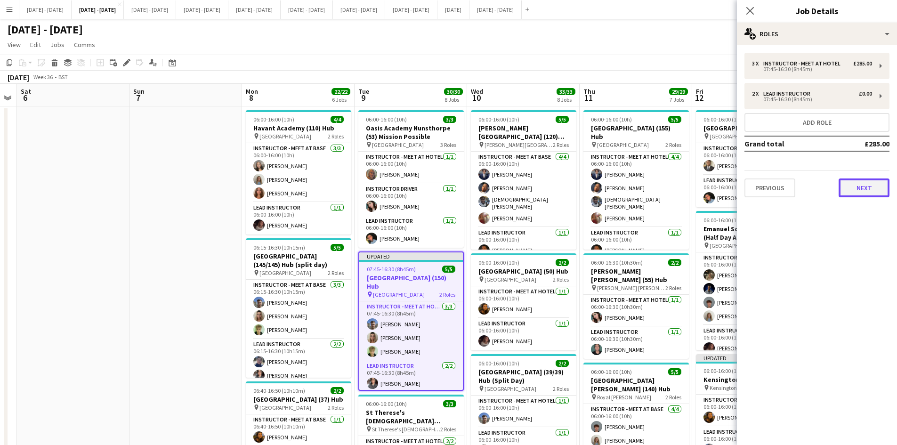
click at [860, 185] on button "Next" at bounding box center [864, 187] width 51 height 19
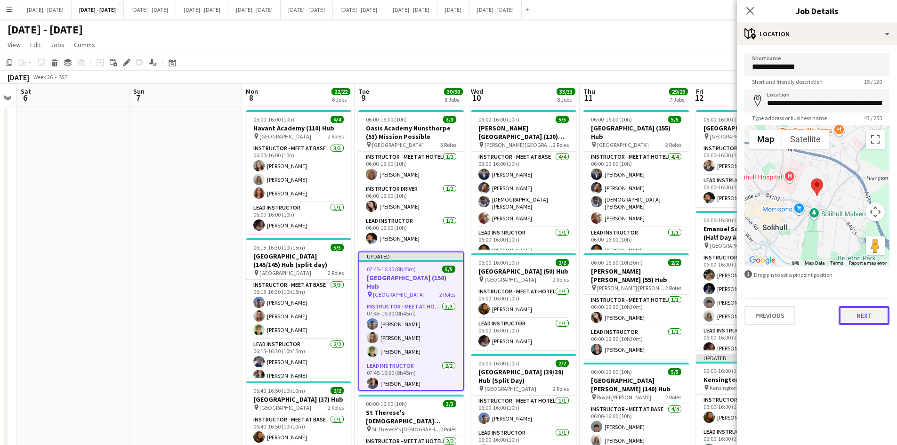
click at [859, 315] on button "Next" at bounding box center [864, 315] width 51 height 19
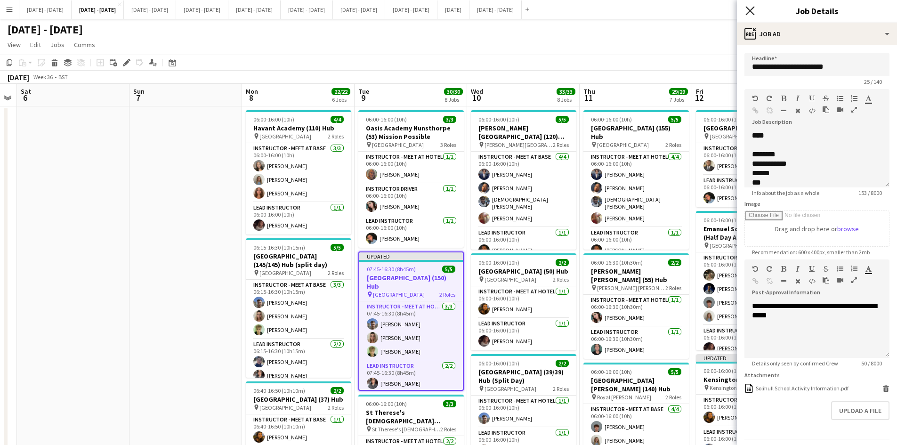
click at [748, 8] on icon "Close pop-in" at bounding box center [749, 10] width 9 height 9
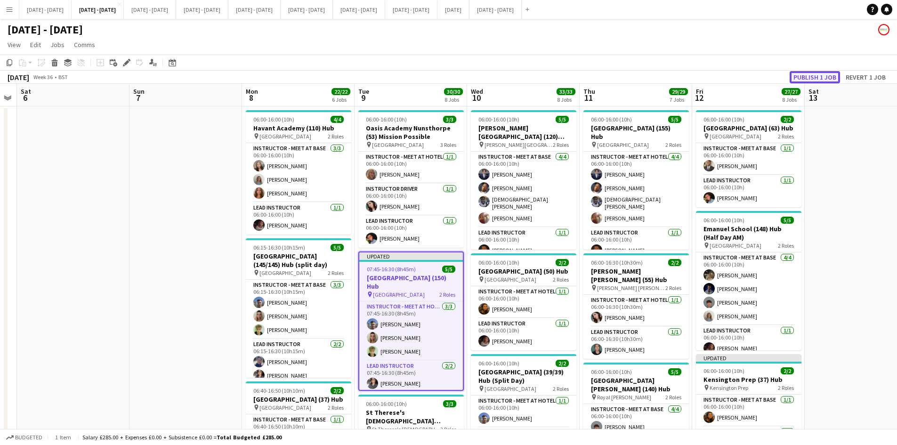
click at [797, 77] on button "Publish 1 job" at bounding box center [815, 77] width 50 height 12
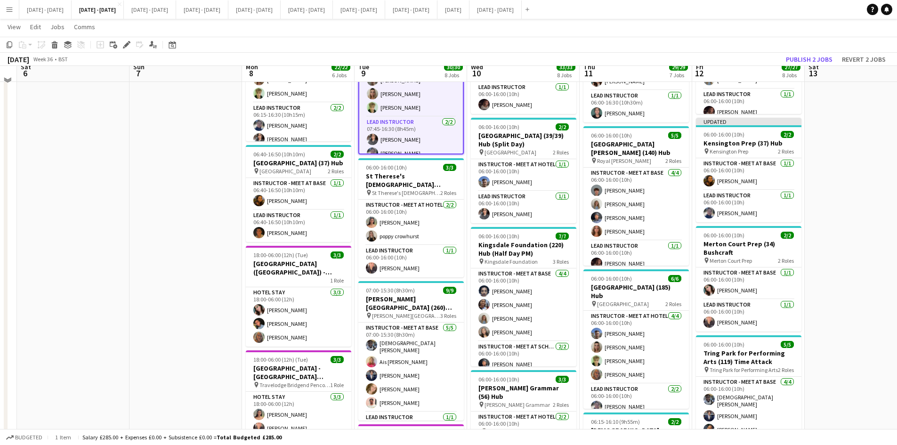
scroll to position [188, 0]
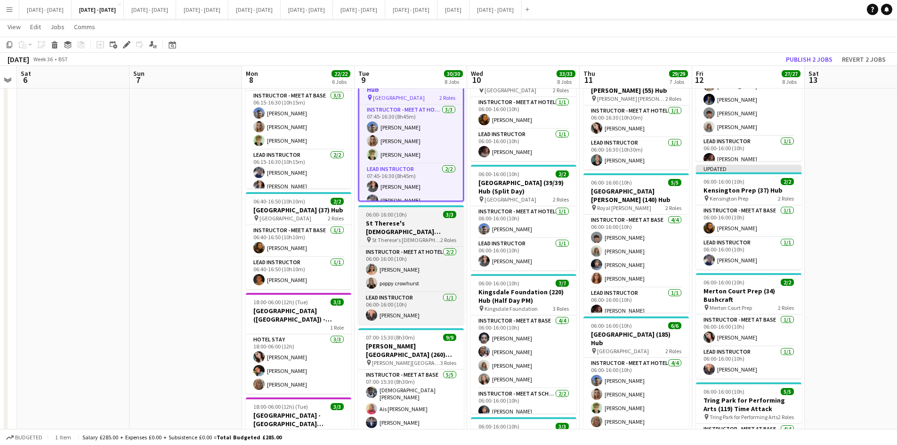
click at [418, 211] on div "06:00-16:00 (10h) 3/3" at bounding box center [410, 214] width 105 height 7
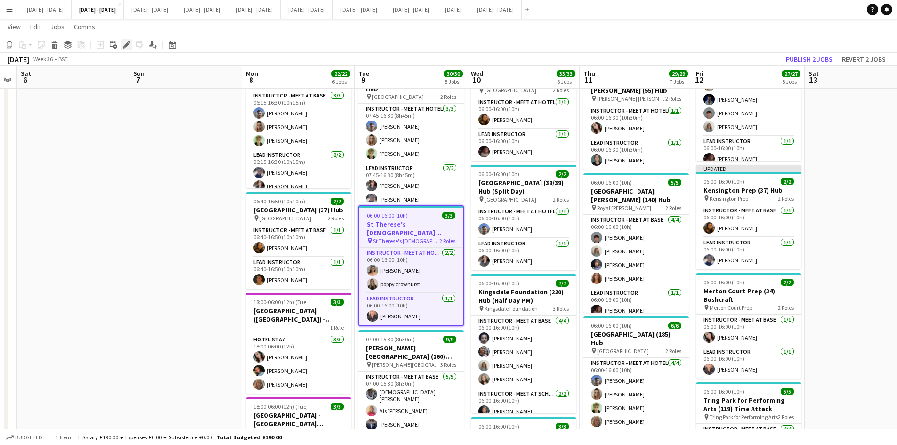
click at [126, 45] on icon at bounding box center [126, 44] width 5 height 5
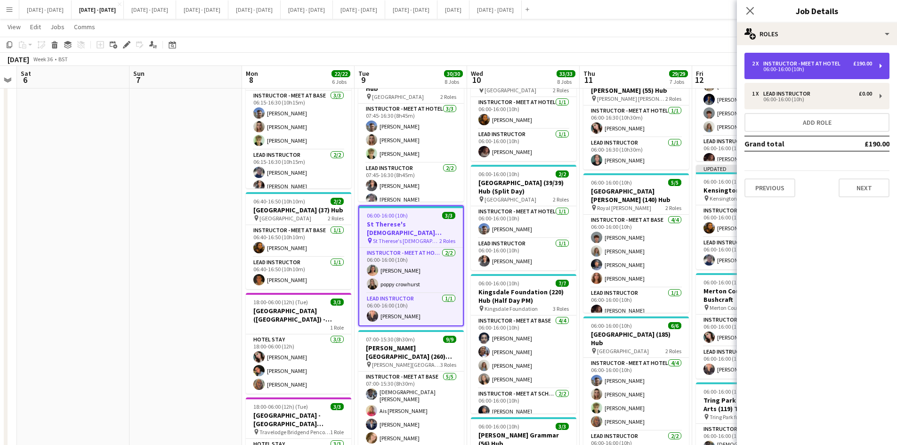
click at [808, 61] on div "Instructor - Meet at Hotel" at bounding box center [803, 63] width 81 height 7
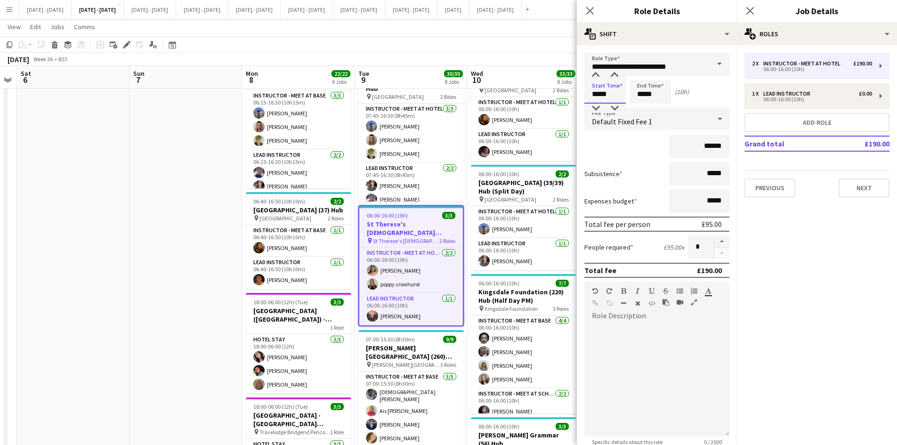
drag, startPoint x: 608, startPoint y: 94, endPoint x: 583, endPoint y: 99, distance: 25.0
click at [583, 99] on form "**********" at bounding box center [657, 298] width 160 height 491
type input "*****"
click at [589, 10] on icon "Close pop-in" at bounding box center [589, 10] width 9 height 9
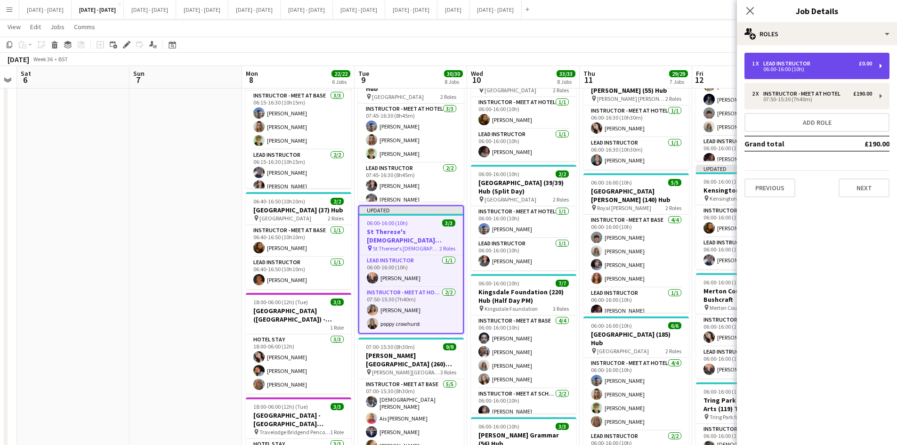
click at [774, 67] on div "06:00-16:00 (10h)" at bounding box center [812, 69] width 120 height 5
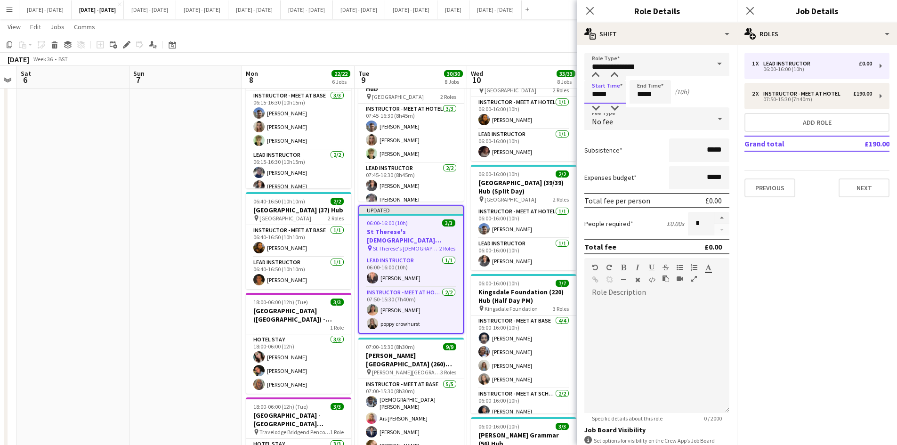
drag, startPoint x: 608, startPoint y: 94, endPoint x: 578, endPoint y: 99, distance: 30.2
click at [578, 99] on form "**********" at bounding box center [657, 286] width 160 height 467
type input "*****"
click at [590, 9] on icon "Close pop-in" at bounding box center [589, 10] width 9 height 9
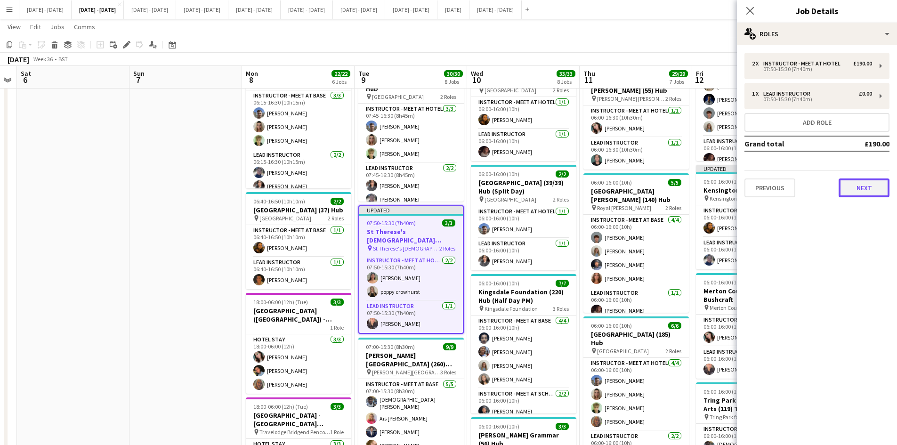
click at [858, 183] on button "Next" at bounding box center [864, 187] width 51 height 19
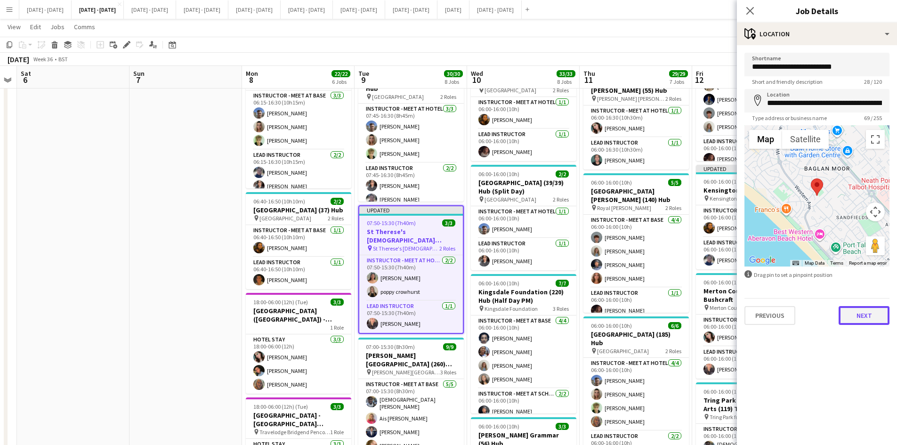
click at [859, 318] on button "Next" at bounding box center [864, 315] width 51 height 19
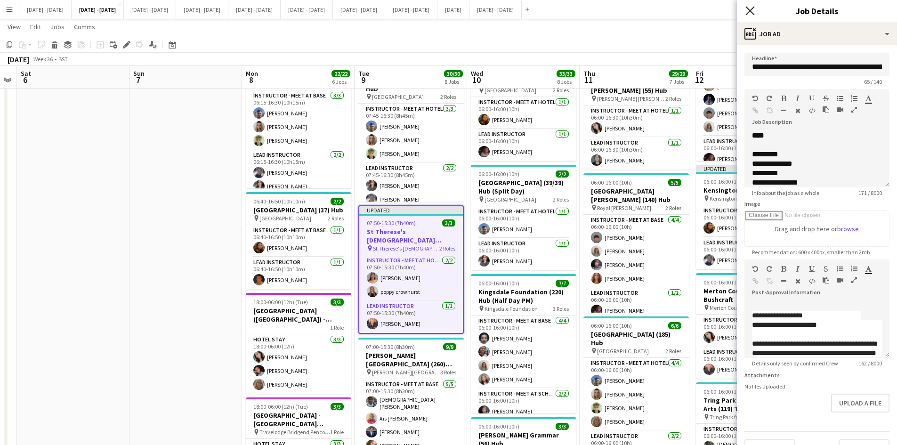
click at [748, 9] on icon at bounding box center [749, 10] width 9 height 9
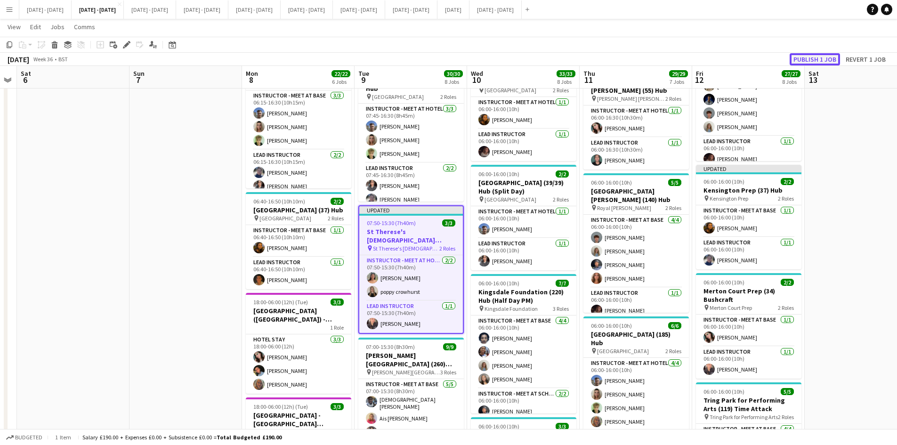
click at [806, 59] on button "Publish 1 job" at bounding box center [815, 59] width 50 height 12
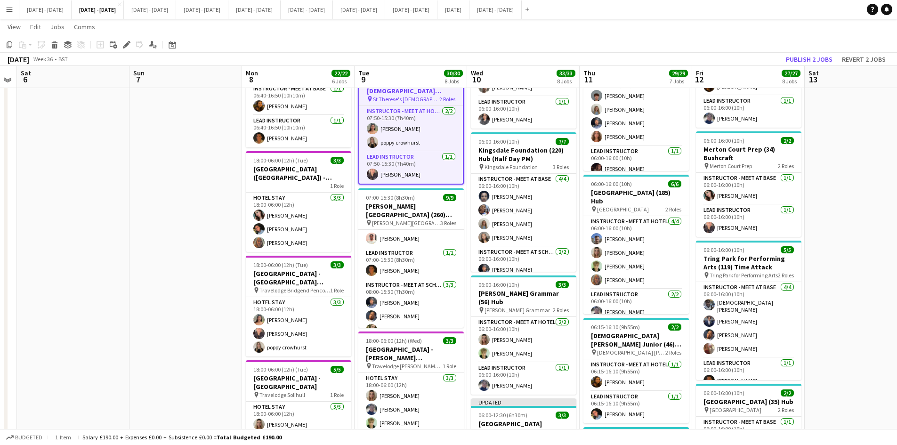
scroll to position [330, 0]
click at [54, 9] on button "[DATE] - [DATE] Close" at bounding box center [45, 9] width 52 height 18
